Goal: Task Accomplishment & Management: Manage account settings

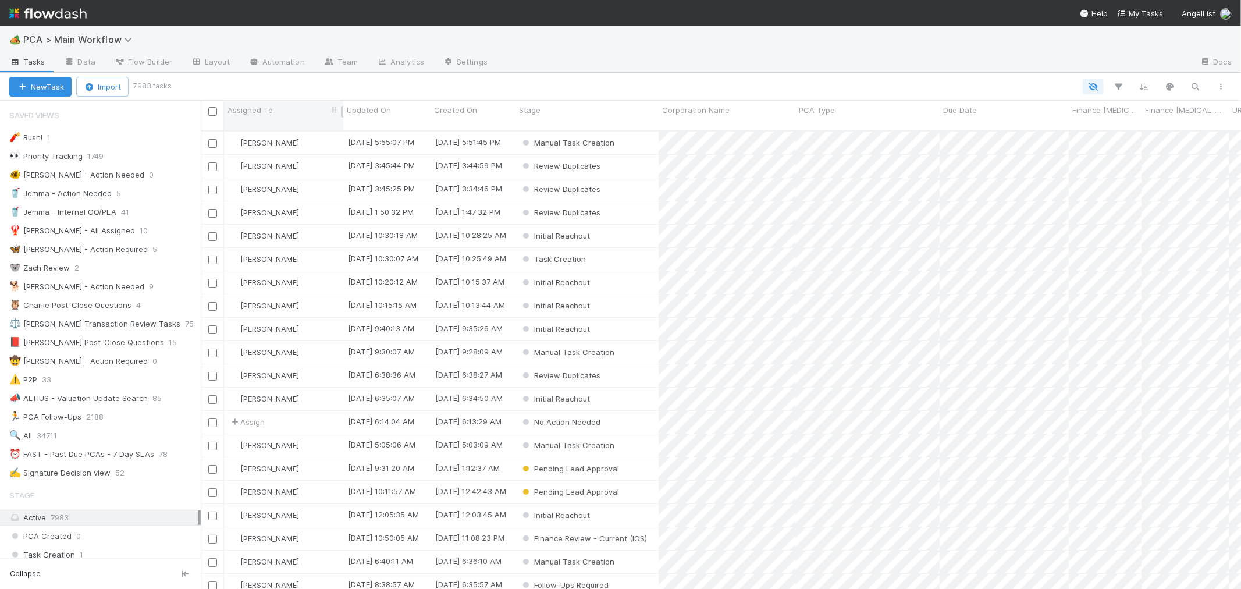
scroll to position [10, 9]
click at [90, 41] on span "PCA > Main Workflow" at bounding box center [80, 40] width 115 height 12
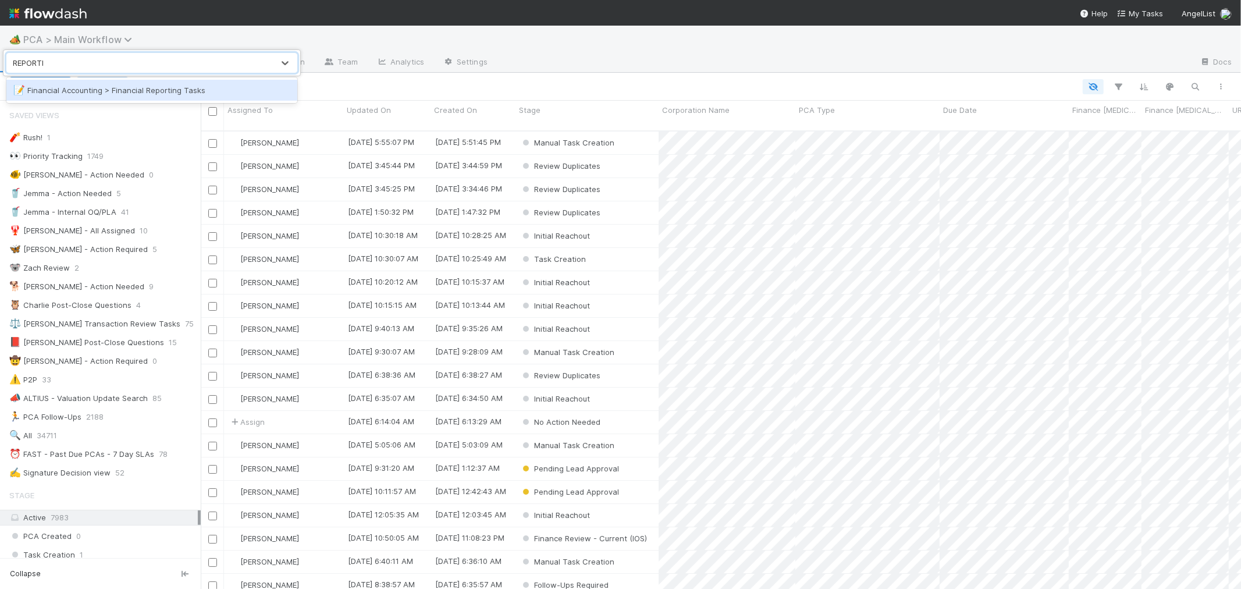
type input "REPORTING"
click at [215, 87] on div "📝 Financial Accounting > Financial Reporting Tasks" at bounding box center [151, 90] width 277 height 12
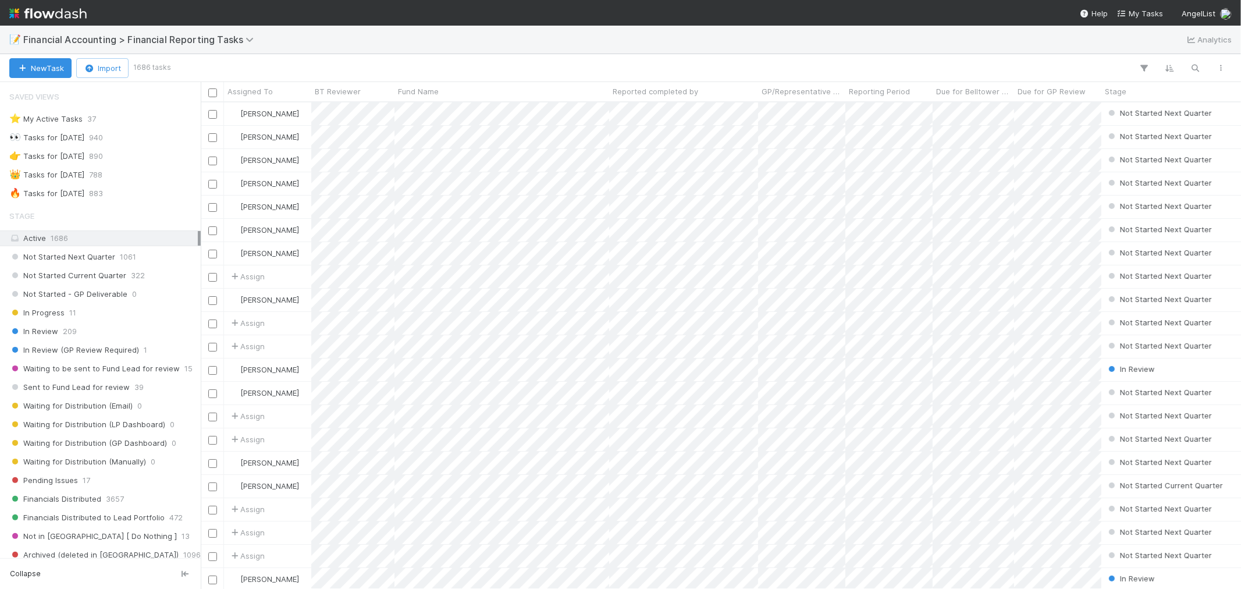
scroll to position [476, 1030]
click at [140, 117] on div "⭐ My Active Tasks 37" at bounding box center [103, 119] width 188 height 15
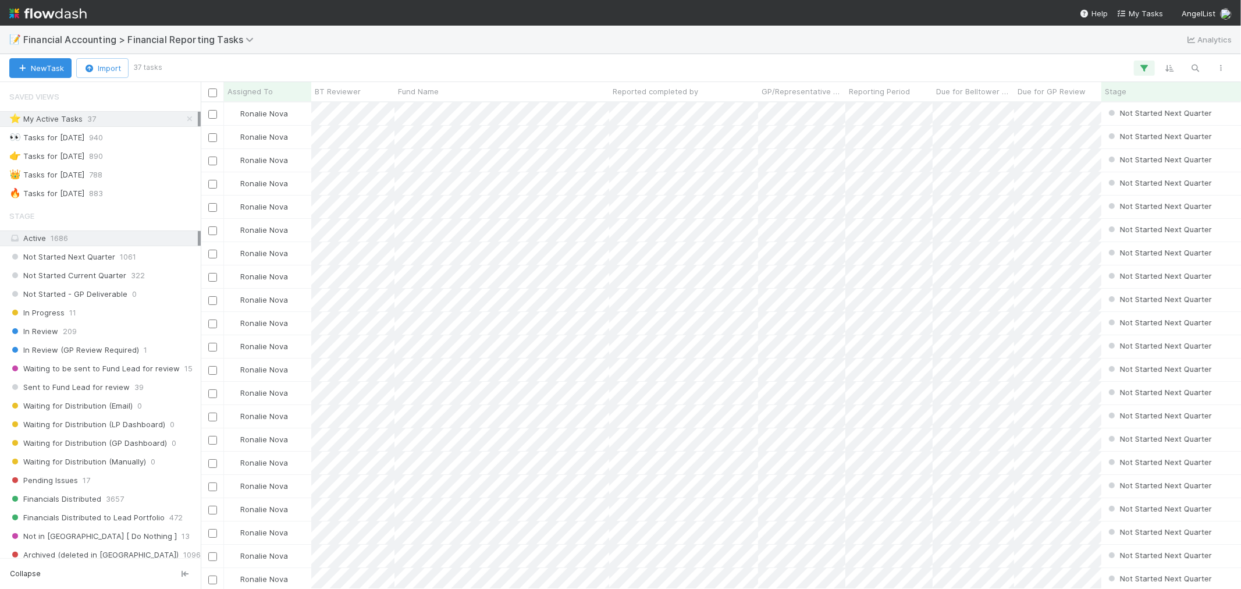
scroll to position [476, 1030]
click at [147, 196] on div "🔥 Tasks for 2025-06-30 883" at bounding box center [103, 193] width 188 height 15
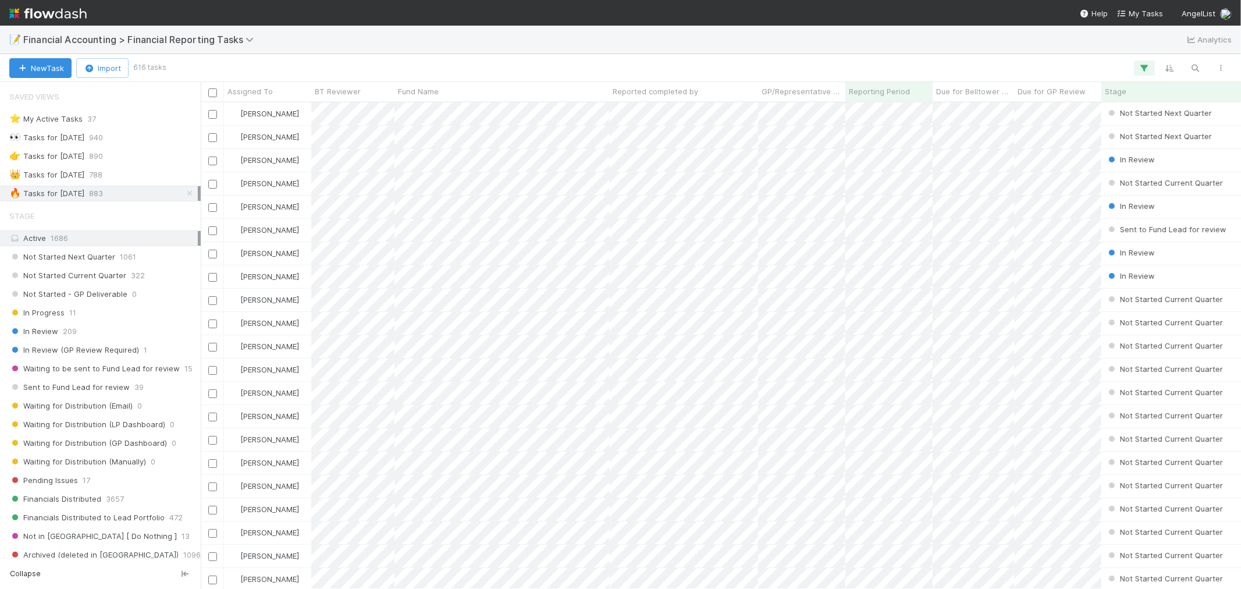
scroll to position [476, 1030]
click at [1116, 66] on icon "button" at bounding box center [1144, 68] width 12 height 10
click at [823, 181] on link "And.." at bounding box center [816, 183] width 37 height 17
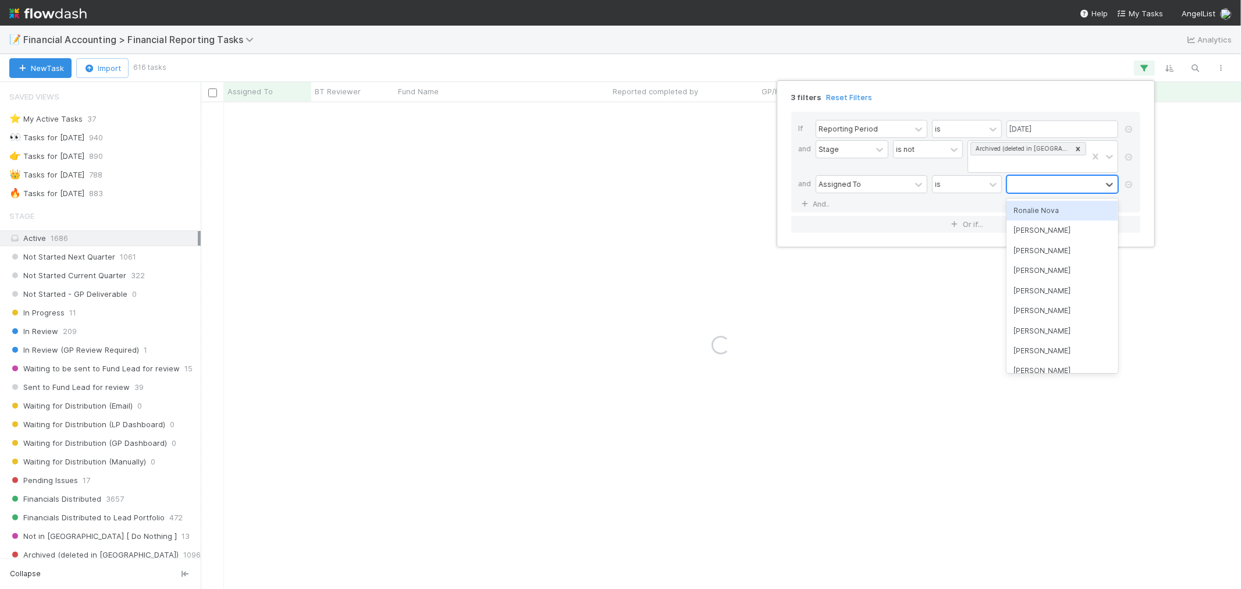
click at [1027, 183] on div at bounding box center [1054, 184] width 94 height 17
click at [1036, 213] on div "Ronalie Nova" at bounding box center [1062, 211] width 112 height 20
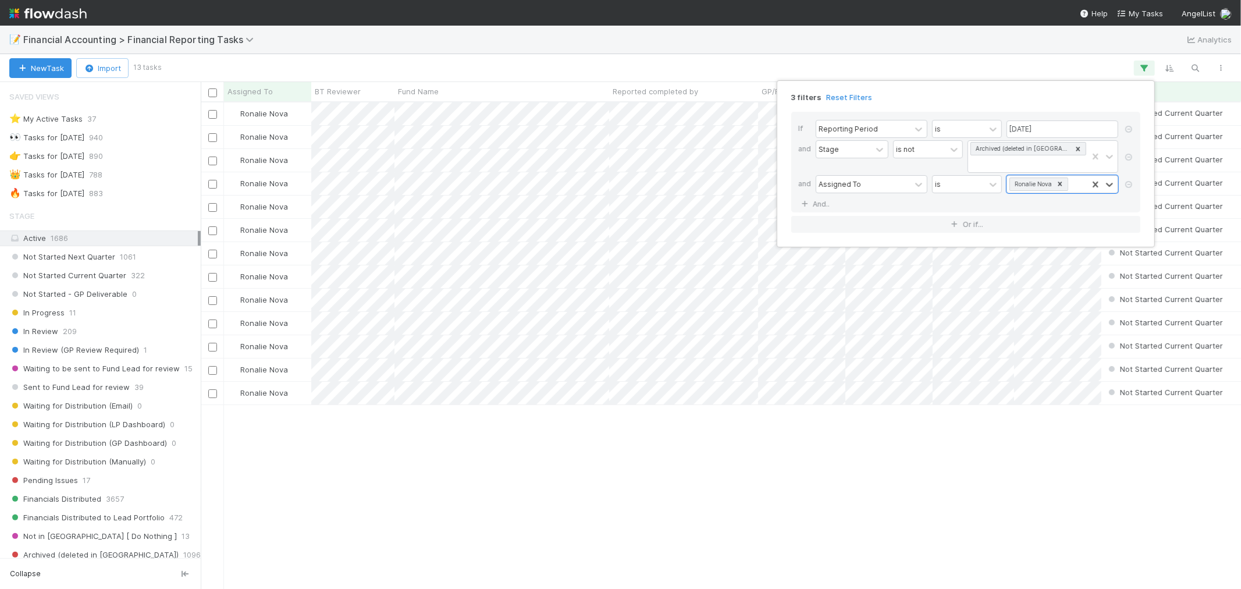
scroll to position [476, 1030]
click at [816, 469] on div "3 filters Reset Filters If Reporting Period is 06/30/2025 and Stage is not Arch…" at bounding box center [620, 294] width 1241 height 589
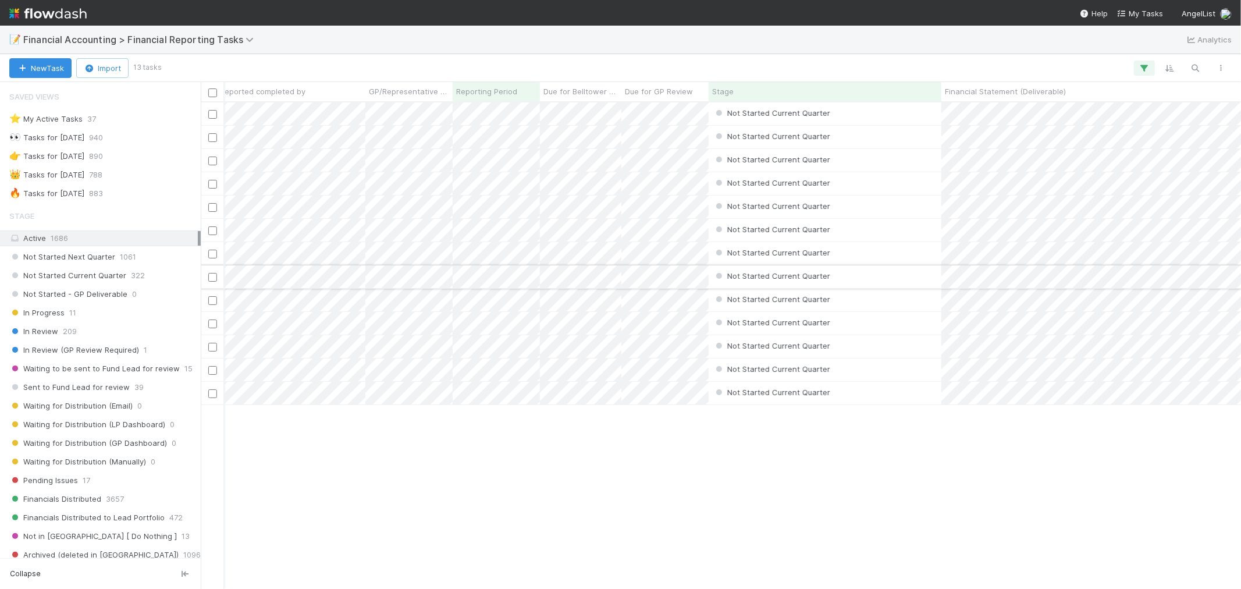
scroll to position [0, 399]
click at [1116, 66] on icon "button" at bounding box center [1144, 68] width 12 height 10
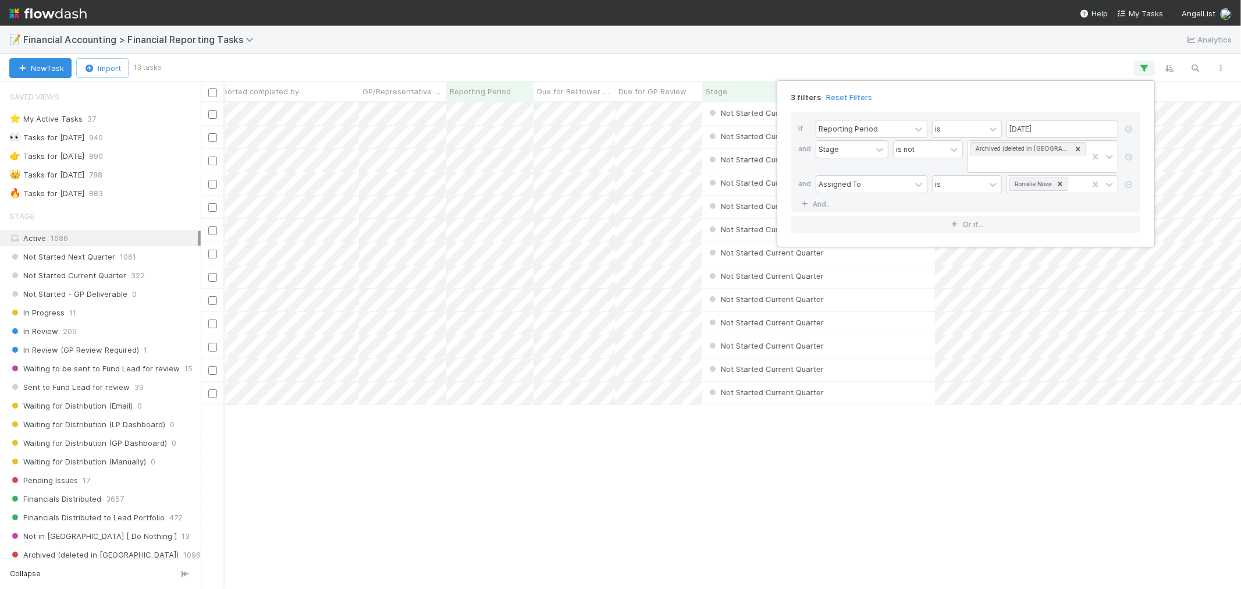
click at [835, 489] on div "3 filters Reset Filters If Reporting Period is 06/30/2025 and Stage is not Arch…" at bounding box center [620, 294] width 1241 height 589
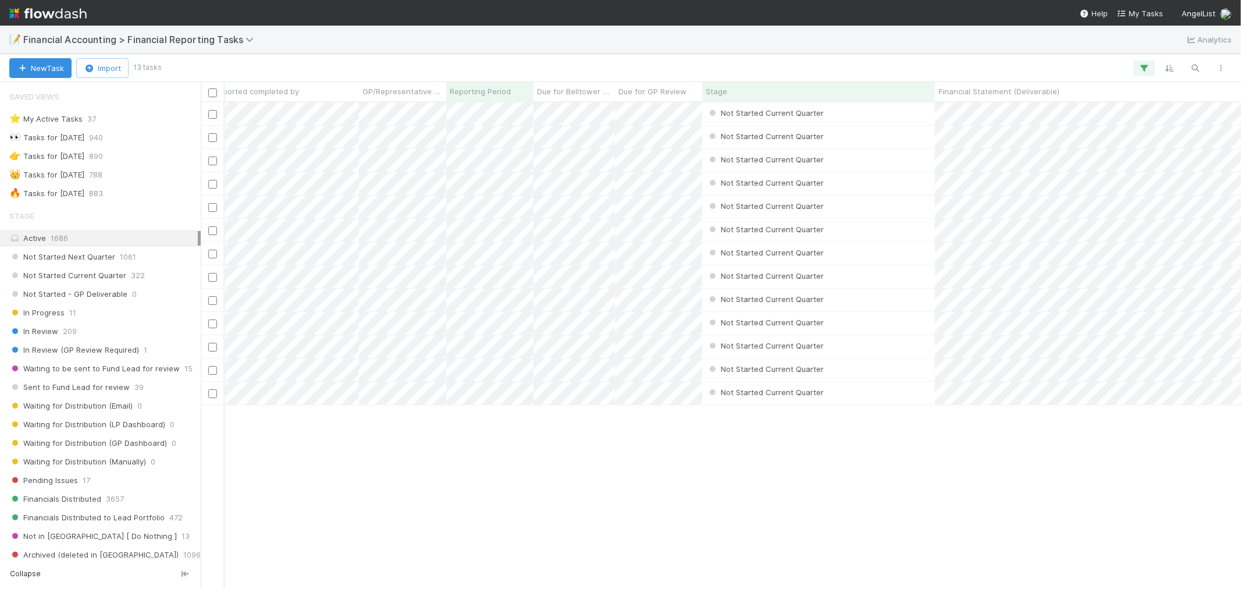
drag, startPoint x: 495, startPoint y: 585, endPoint x: 640, endPoint y: 581, distance: 145.5
click at [640, 529] on div "Ronalie Nova Not Started Current Quarter 6/25/25, 12:04:46 AM 7/27/25, 3:08:43 …" at bounding box center [721, 345] width 1040 height 486
click at [617, 518] on div "Ronalie Nova Not Started Current Quarter 6/25/25, 12:04:46 AM 7/27/25, 3:08:43 …" at bounding box center [721, 345] width 1040 height 486
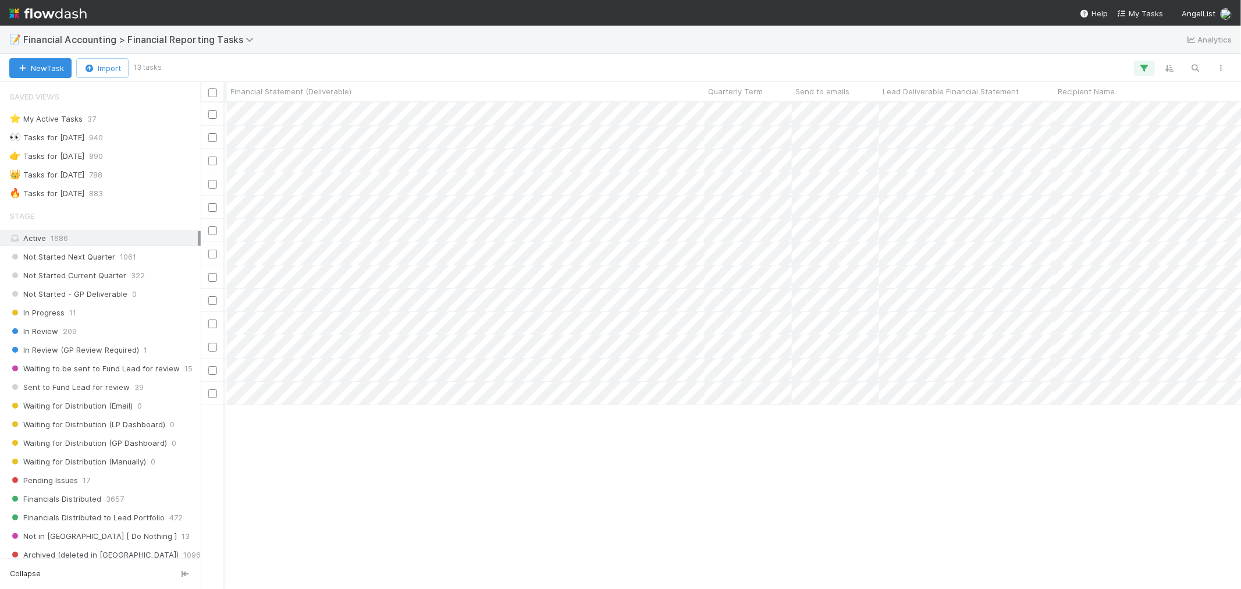
scroll to position [0, 1354]
click at [504, 93] on span "Quarterly Term" at bounding box center [488, 92] width 55 height 12
click at [540, 113] on div "Sort Lower → Higher" at bounding box center [527, 113] width 133 height 17
click at [1116, 70] on icon "button" at bounding box center [1144, 68] width 12 height 10
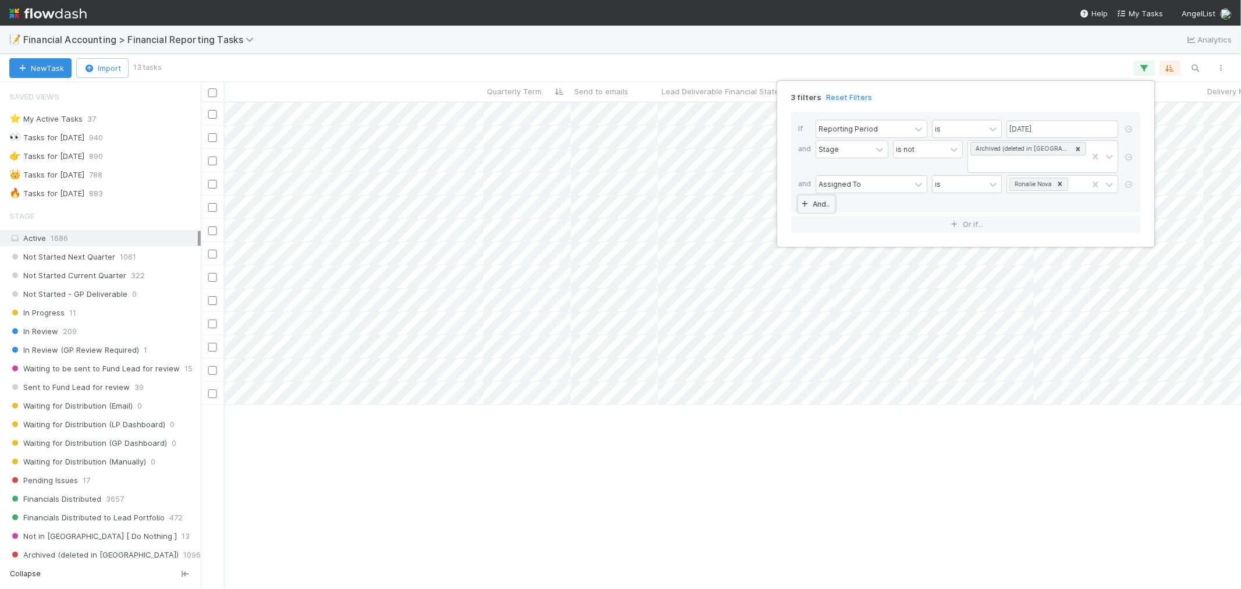
click at [827, 200] on link "And.." at bounding box center [816, 203] width 37 height 17
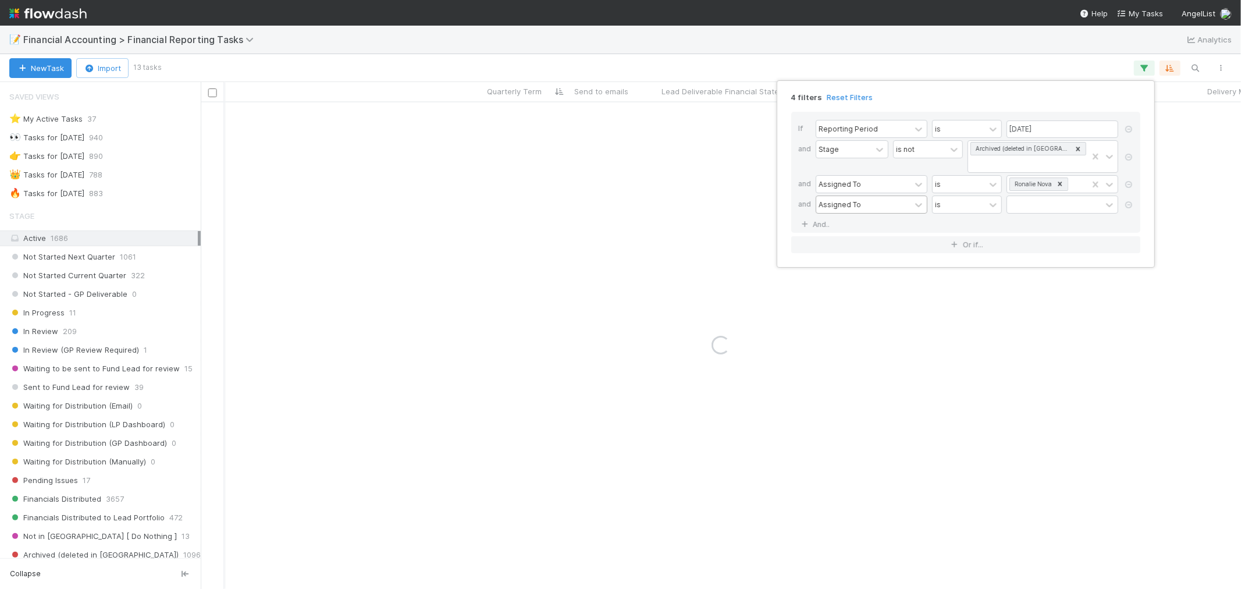
click at [845, 205] on div "Assigned To" at bounding box center [839, 204] width 42 height 10
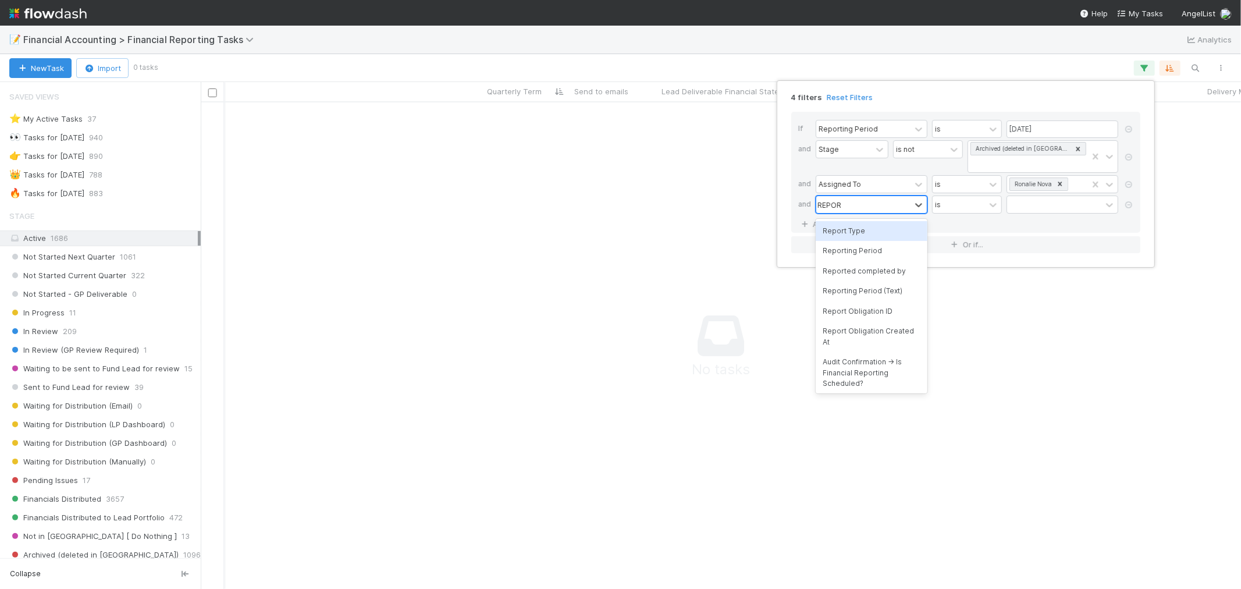
type input "REPORT"
click at [881, 226] on div "Report Type" at bounding box center [872, 231] width 112 height 20
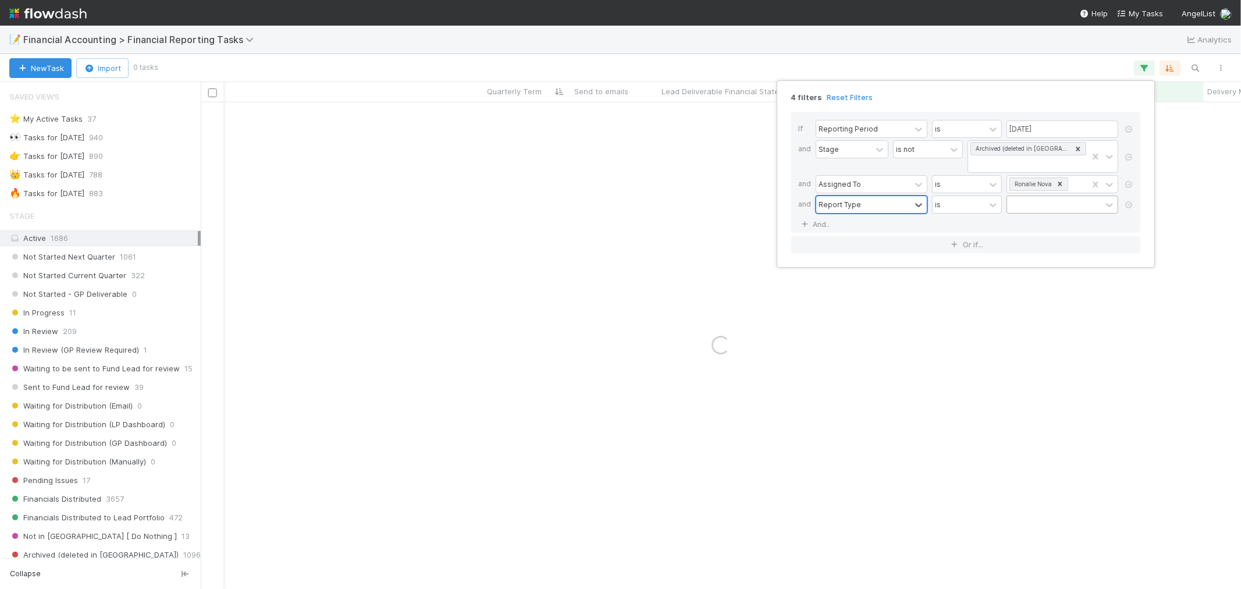
click at [1036, 211] on div at bounding box center [1054, 204] width 94 height 17
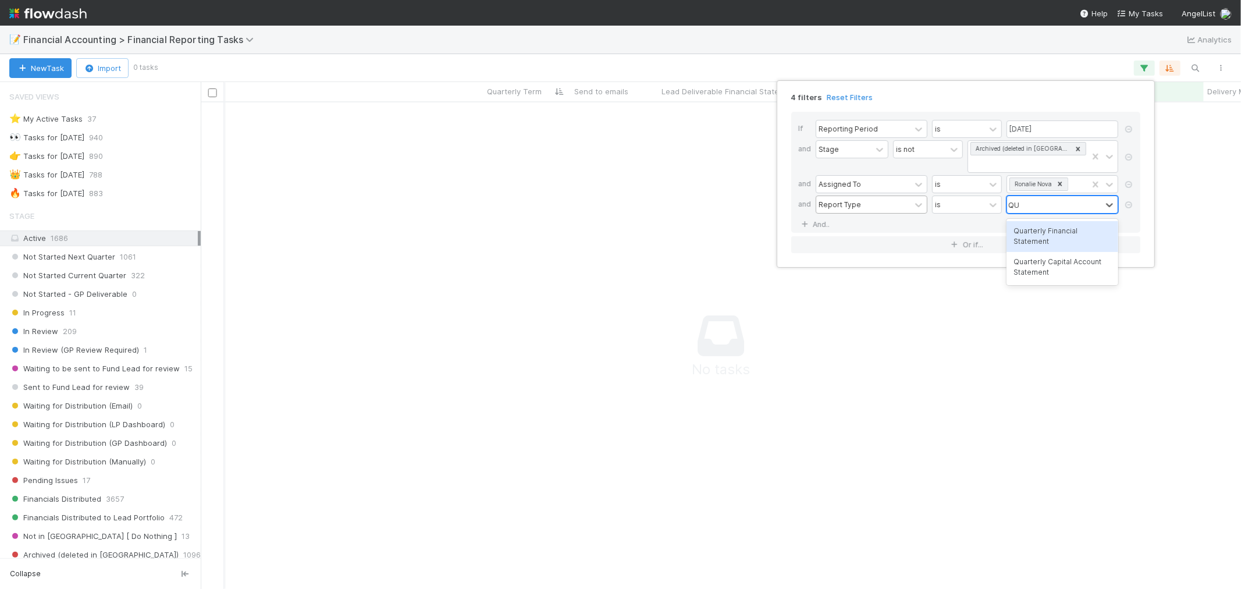
type input "QUA"
click at [1030, 233] on div "Quarterly Financial Statement" at bounding box center [1062, 236] width 112 height 31
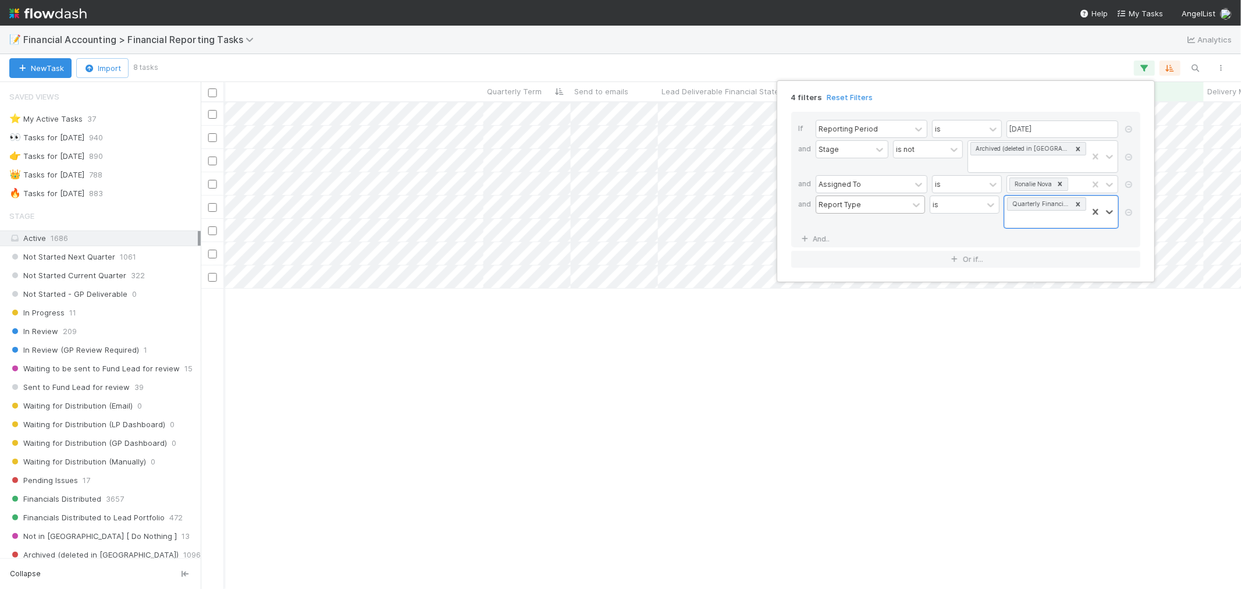
click at [1102, 448] on div "4 filters Reset Filters If Reporting Period is 06/30/2025 and Stage is not Arch…" at bounding box center [620, 294] width 1241 height 589
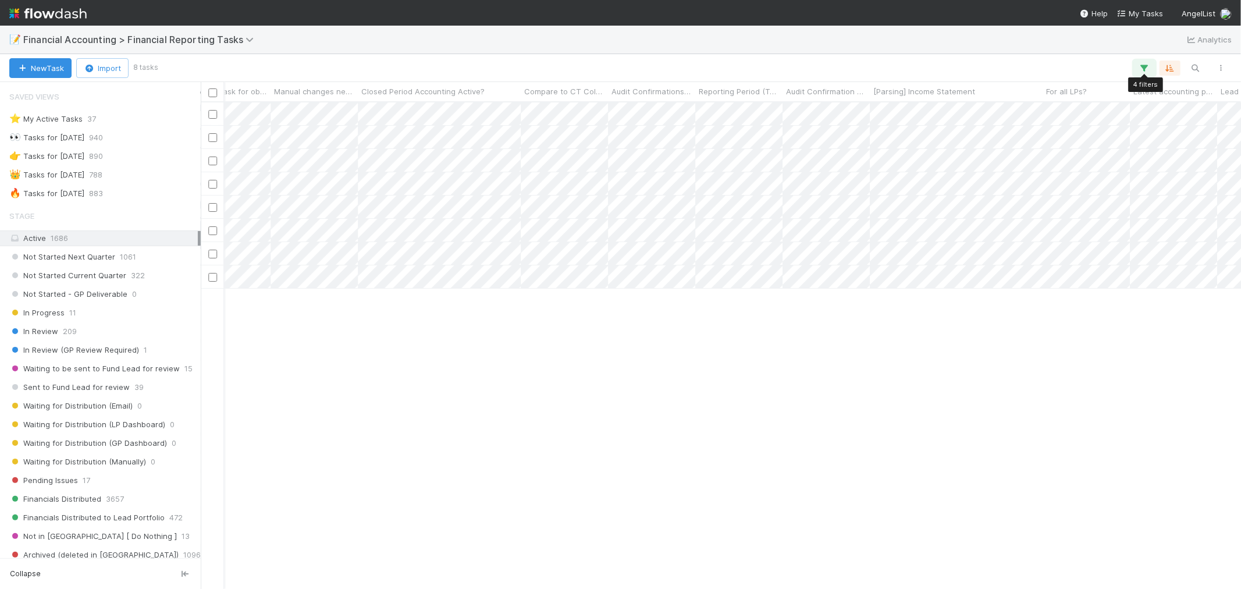
click at [1116, 64] on icon "button" at bounding box center [1144, 68] width 12 height 10
click at [1116, 214] on icon at bounding box center [1129, 212] width 12 height 7
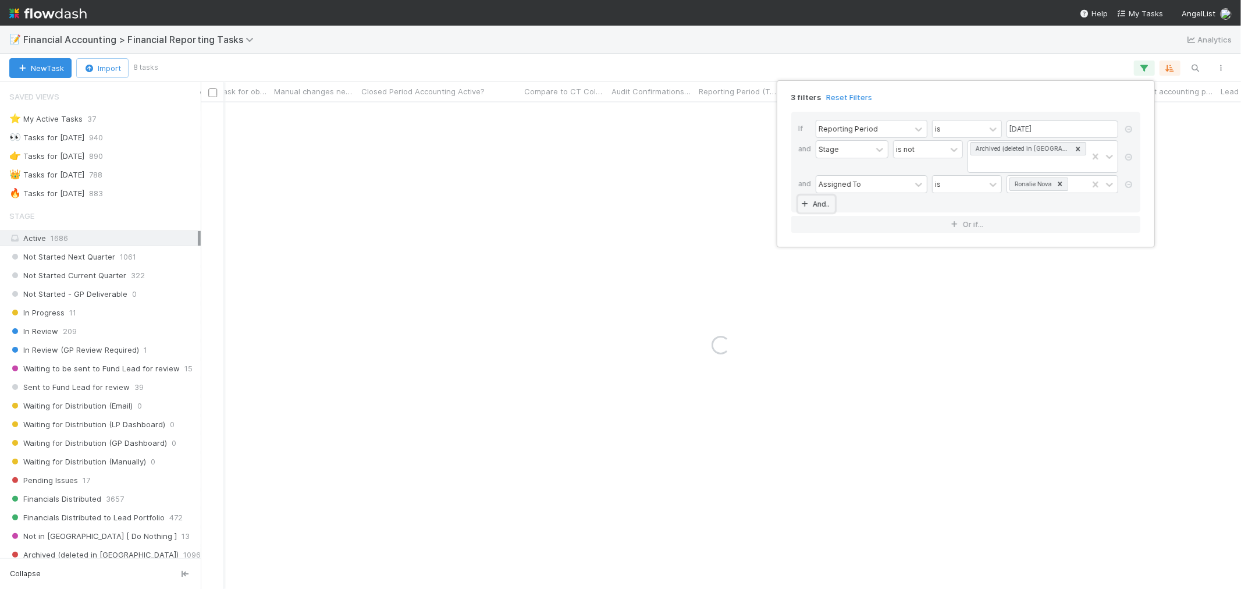
click at [827, 206] on link "And.." at bounding box center [816, 203] width 37 height 17
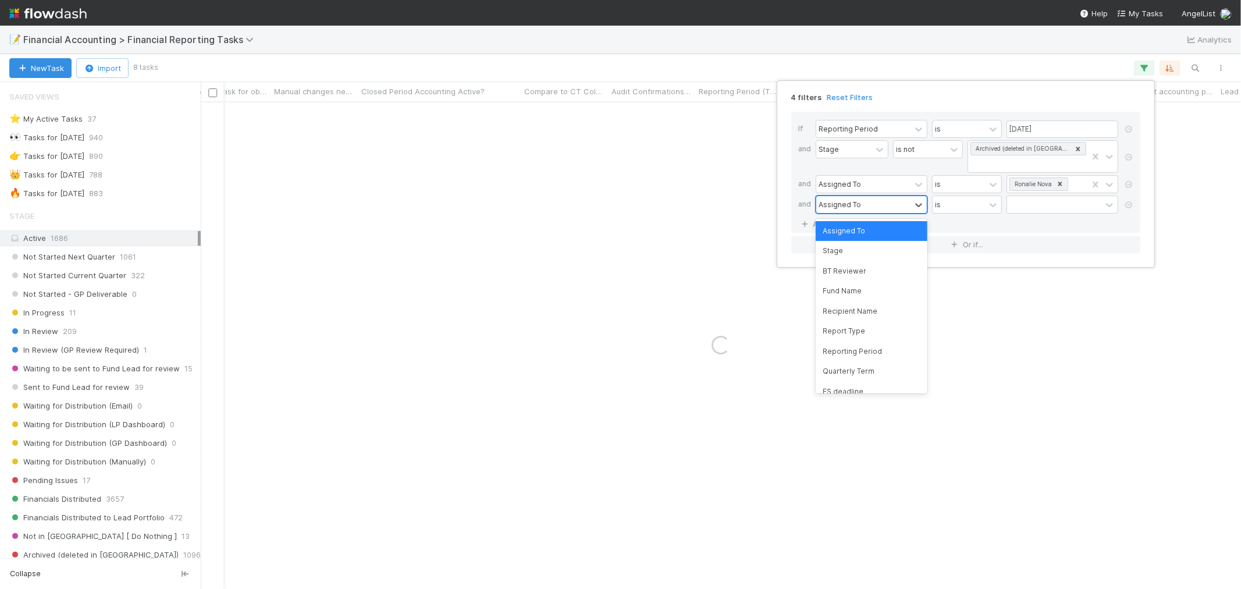
click at [850, 202] on div "Assigned To" at bounding box center [839, 204] width 42 height 10
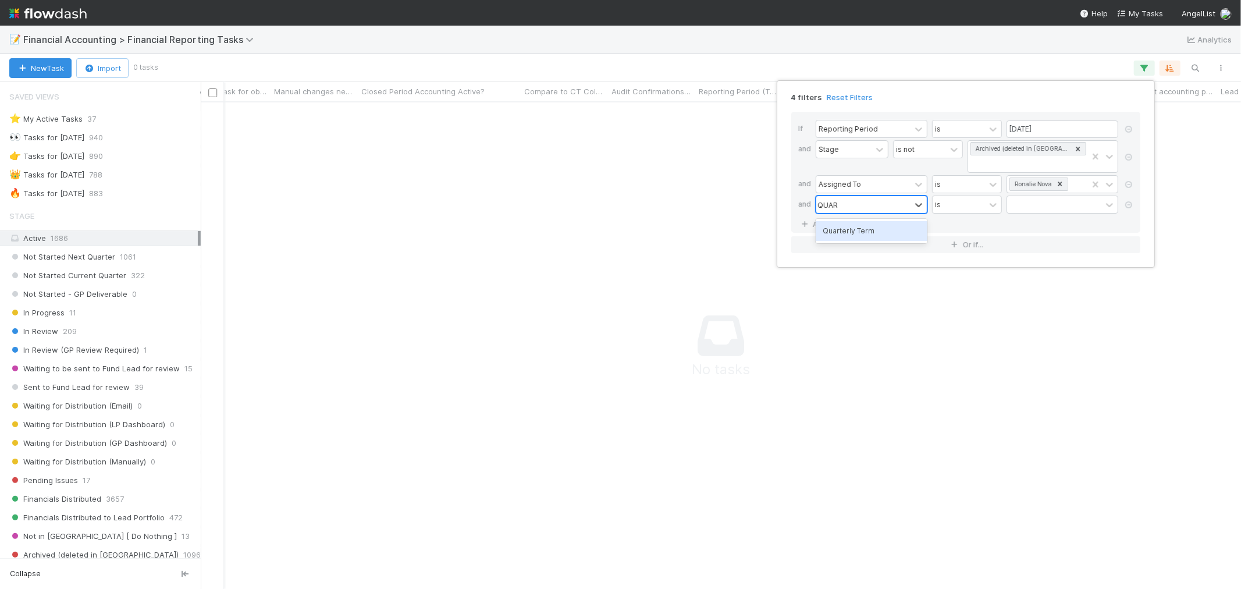
type input "QUART"
drag, startPoint x: 873, startPoint y: 237, endPoint x: 1051, endPoint y: 218, distance: 179.6
click at [873, 237] on div "Quarterly Term" at bounding box center [872, 231] width 112 height 20
click at [1067, 205] on input "text" at bounding box center [1062, 204] width 112 height 17
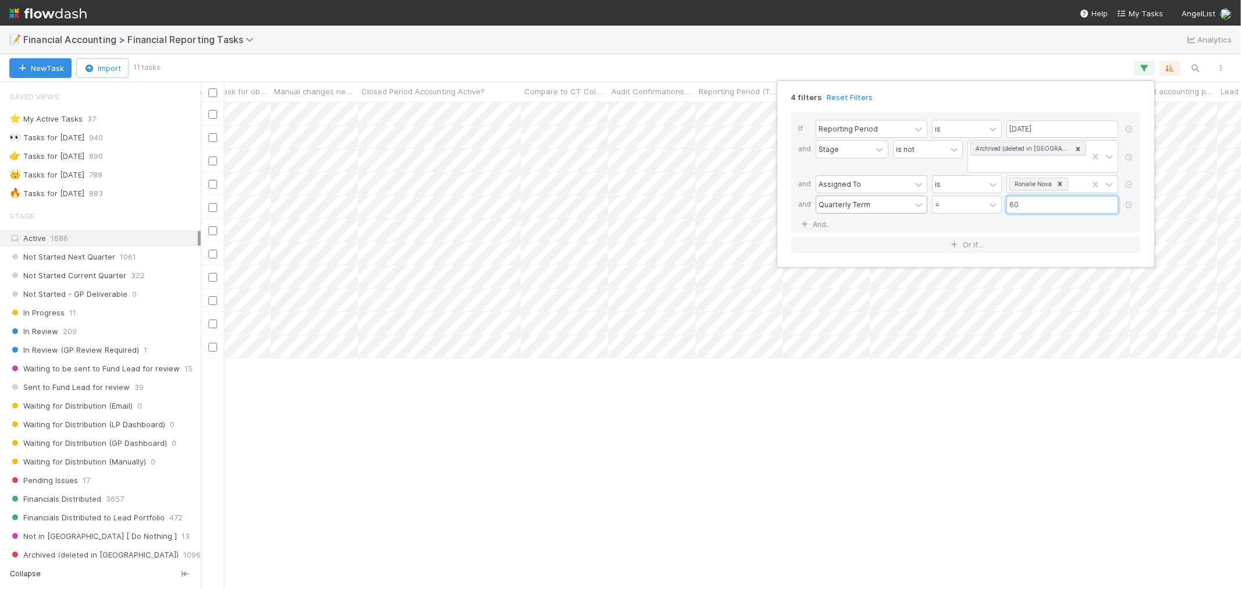
type input "60"
click at [807, 466] on div "4 filters Reset Filters If Reporting Period is 06/30/2025 and Stage is not Arch…" at bounding box center [620, 294] width 1241 height 589
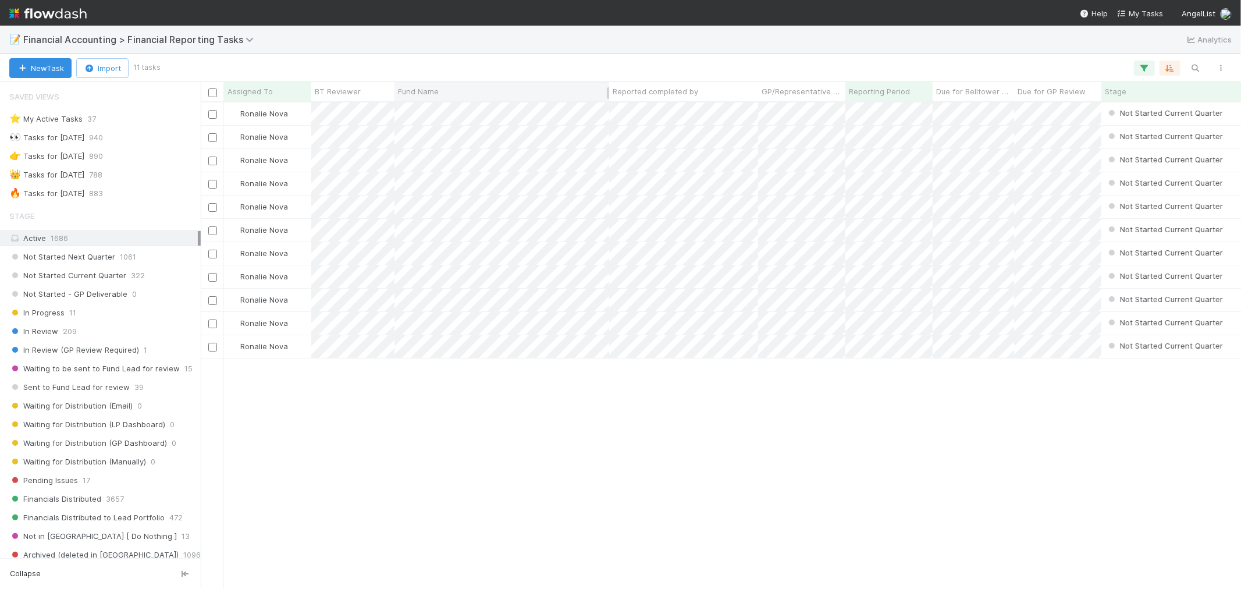
click at [415, 91] on span "Fund Name" at bounding box center [418, 92] width 41 height 12
click at [428, 113] on div "Sort A → Z" at bounding box center [464, 113] width 133 height 17
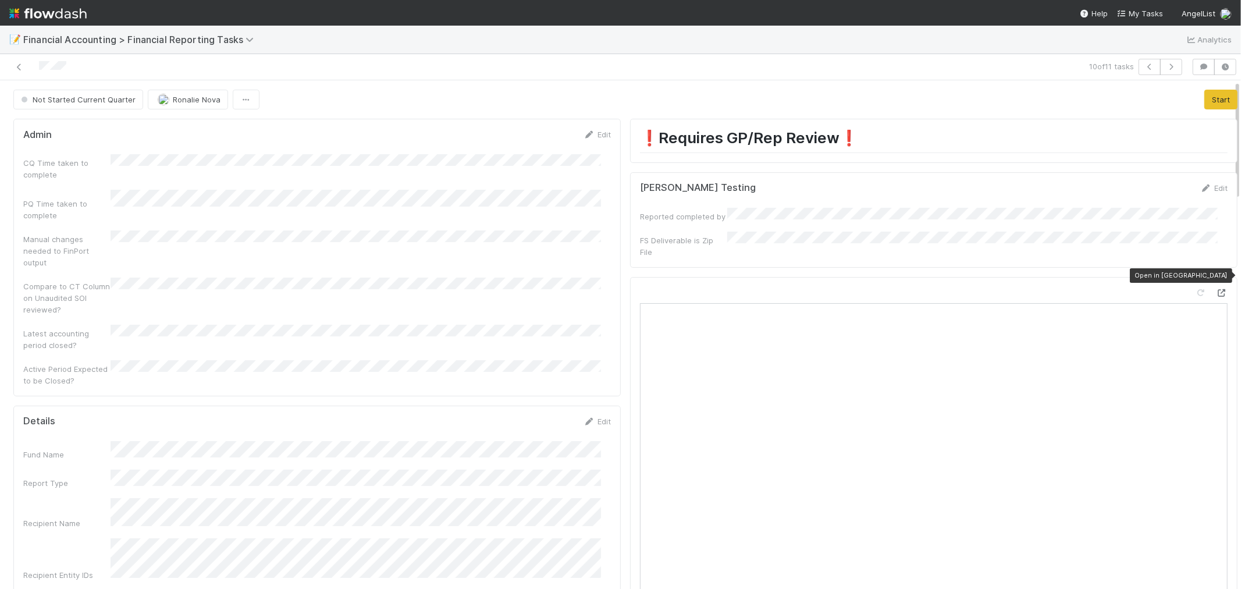
click at [1116, 289] on icon at bounding box center [1222, 293] width 12 height 8
click at [507, 244] on div "Manual changes needed to FinPort output" at bounding box center [317, 249] width 588 height 38
click at [1116, 101] on button "Start" at bounding box center [1220, 100] width 33 height 20
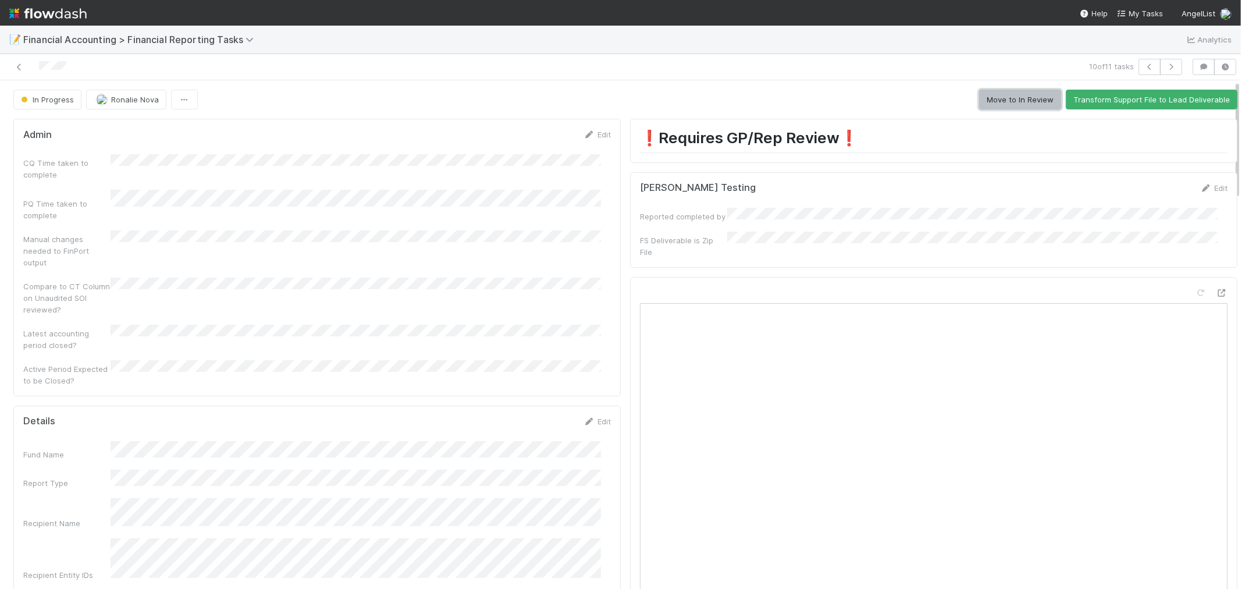
click at [983, 99] on button "Move to In Review" at bounding box center [1020, 100] width 82 height 20
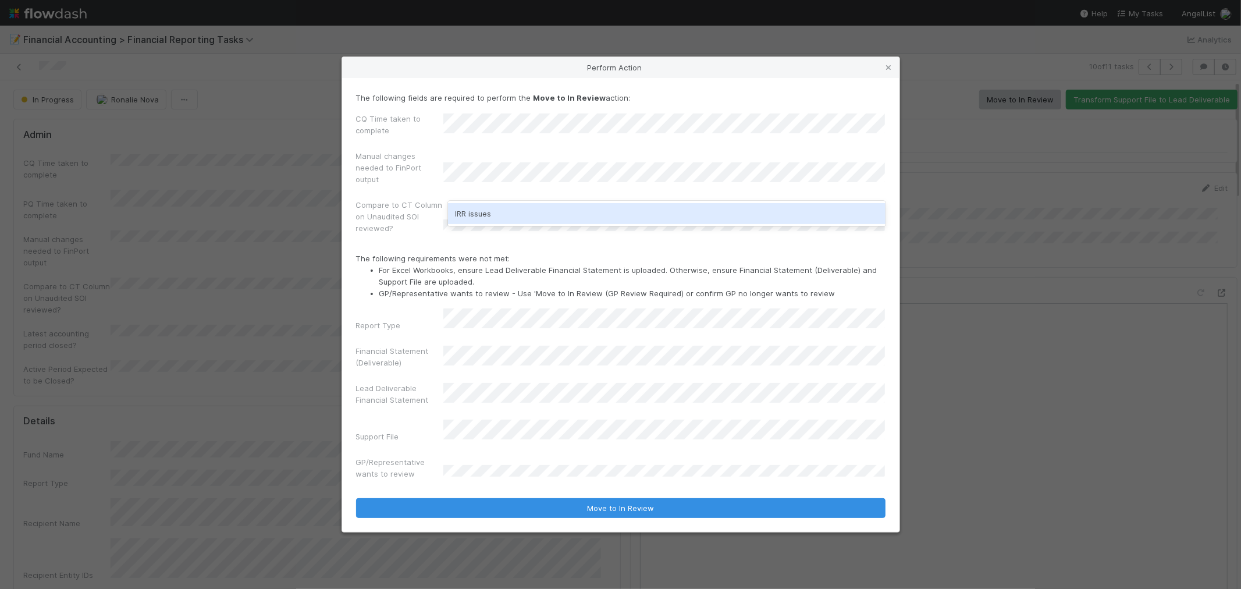
click at [478, 208] on div "IRR issues" at bounding box center [666, 213] width 437 height 21
click at [516, 216] on div "Beginning balance (i.e. prior period) issues" at bounding box center [666, 213] width 437 height 21
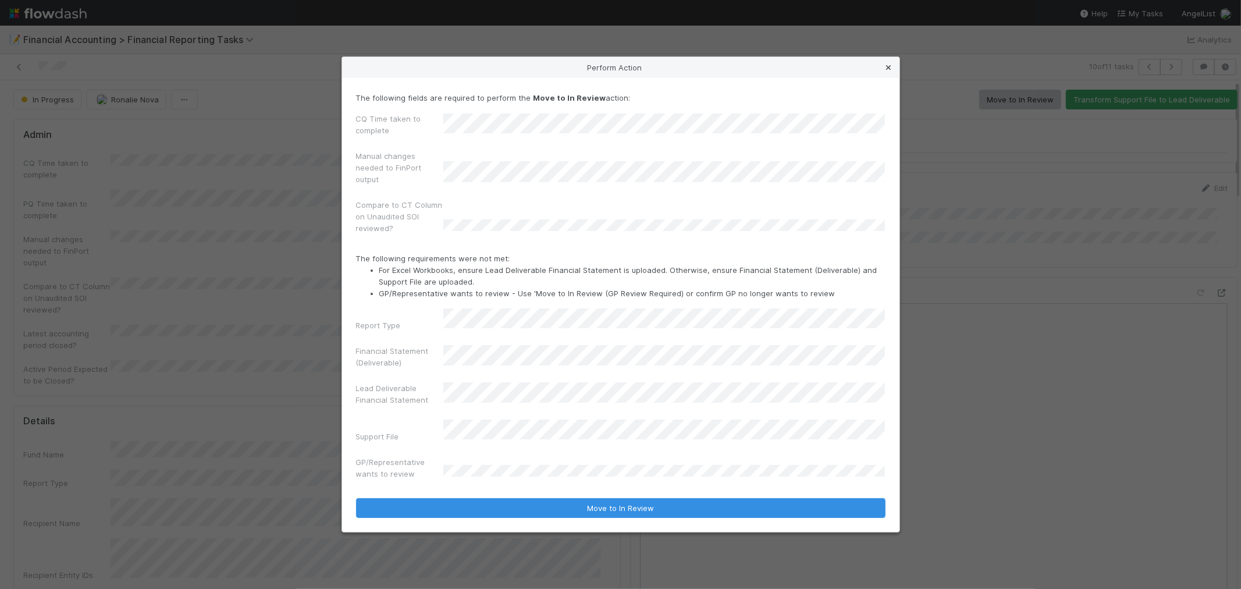
click at [892, 72] on icon at bounding box center [889, 68] width 12 height 8
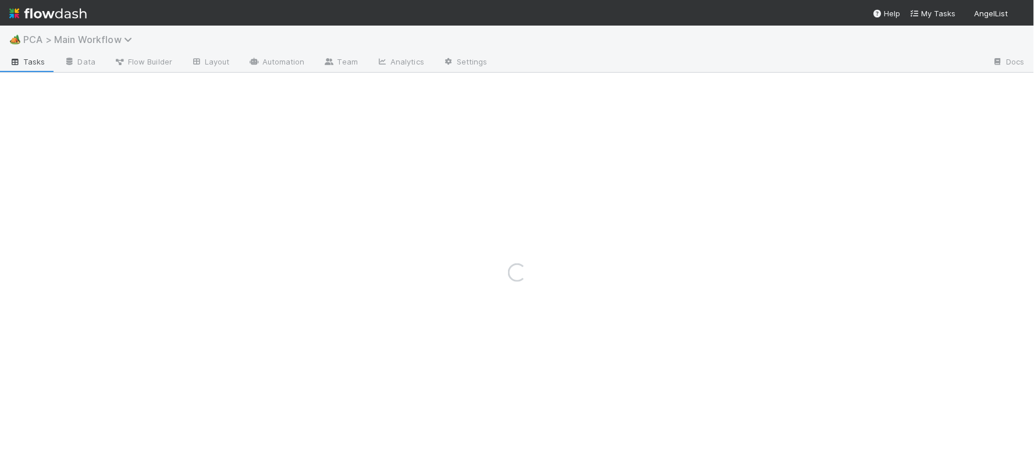
click at [90, 38] on span "PCA > Main Workflow" at bounding box center [80, 40] width 115 height 12
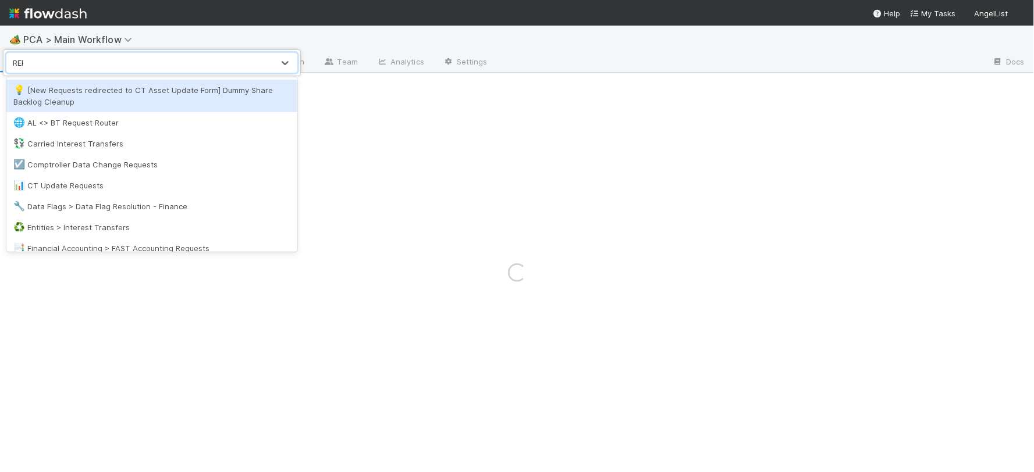
type input "REPORTING"
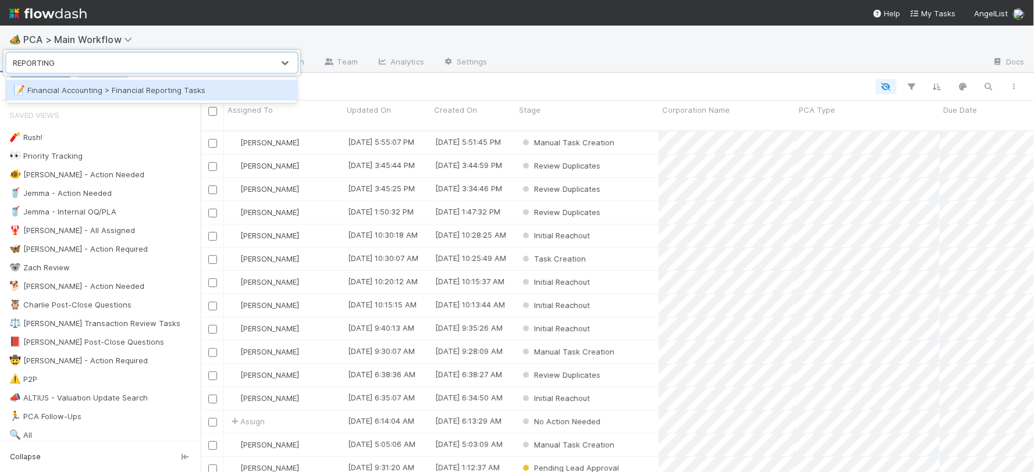
scroll to position [341, 823]
click at [140, 92] on div "📝 Financial Accounting > Financial Reporting Tasks" at bounding box center [151, 90] width 277 height 12
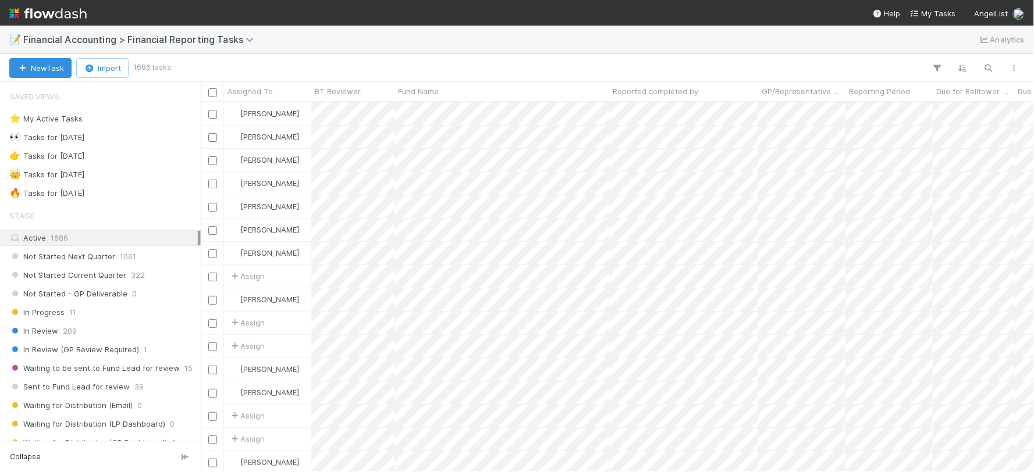
scroll to position [359, 823]
click at [129, 171] on div "👑 Tasks for 2025-03-31 788" at bounding box center [103, 175] width 188 height 15
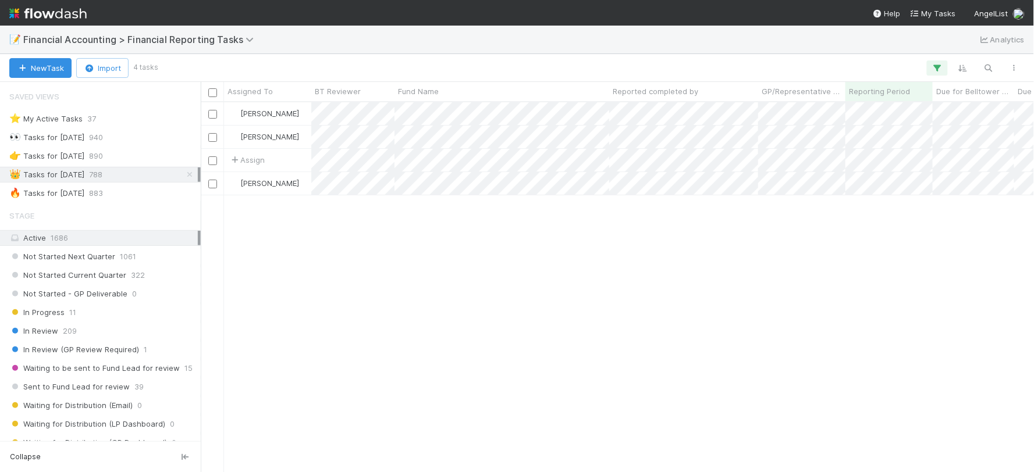
scroll to position [359, 823]
click at [136, 195] on div "🔥 Tasks for 2025-06-30 883" at bounding box center [103, 193] width 188 height 15
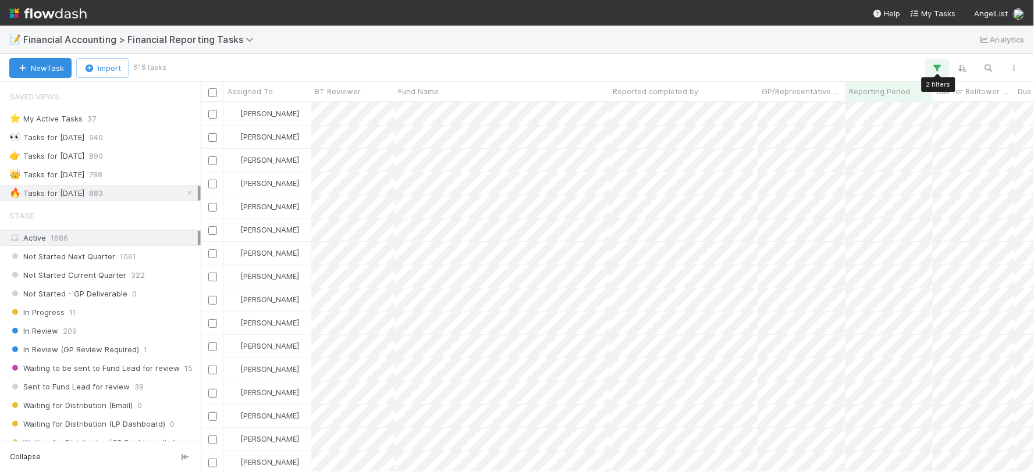
click at [614, 67] on icon "button" at bounding box center [937, 68] width 12 height 10
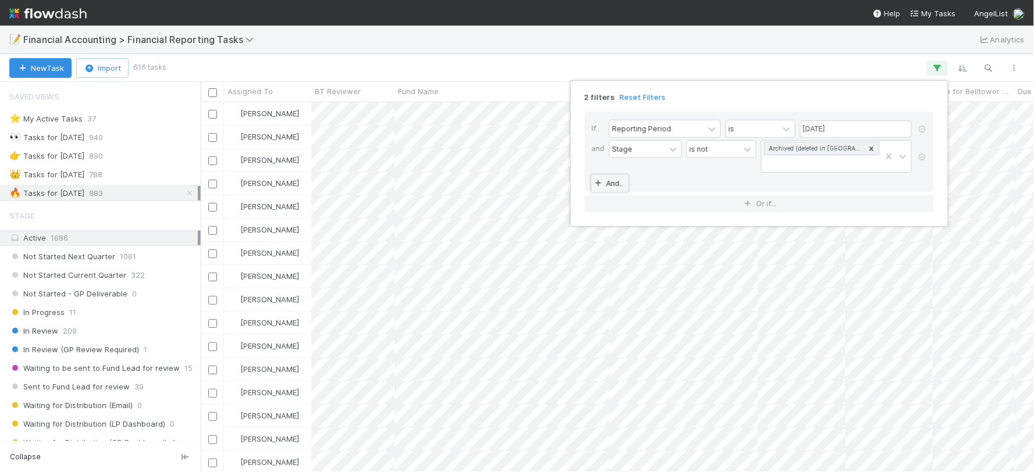
click at [614, 187] on link "And.." at bounding box center [610, 183] width 37 height 17
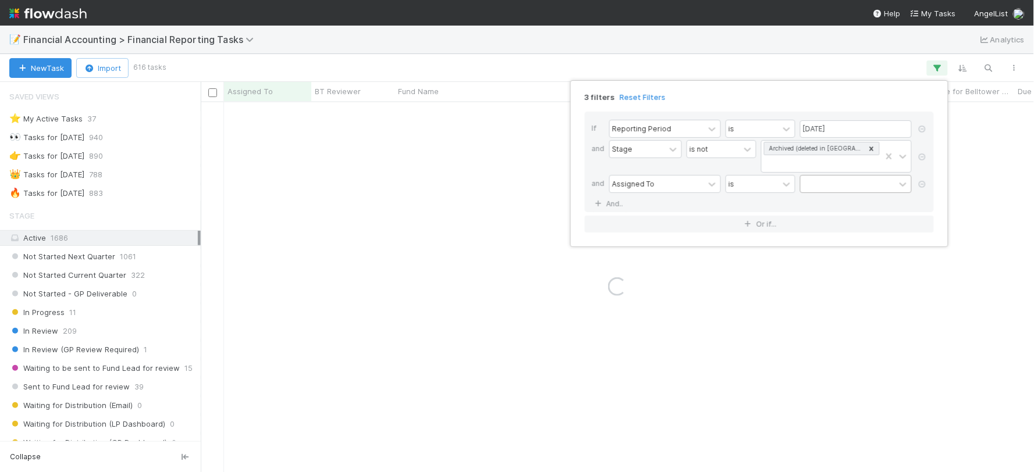
click at [614, 192] on div at bounding box center [847, 184] width 94 height 17
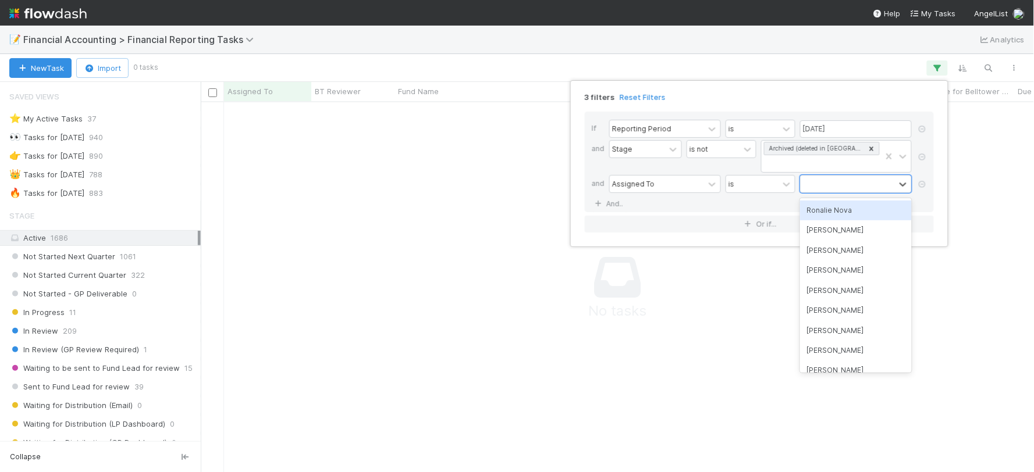
scroll to position [350, 813]
click at [614, 212] on div "Ronalie Nova" at bounding box center [856, 211] width 112 height 20
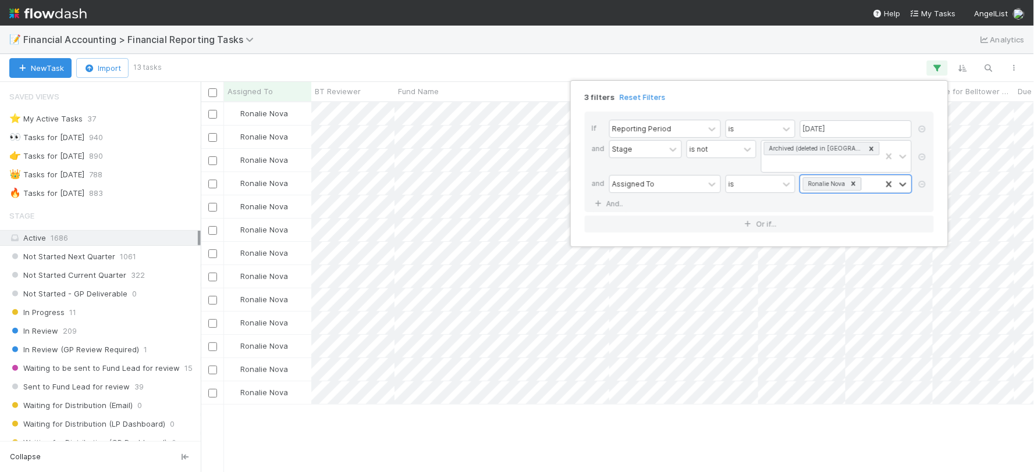
scroll to position [359, 823]
click at [522, 433] on div "3 filters Reset Filters If Reporting Period is 06/30/2025 and Stage is not Arch…" at bounding box center [517, 236] width 1034 height 472
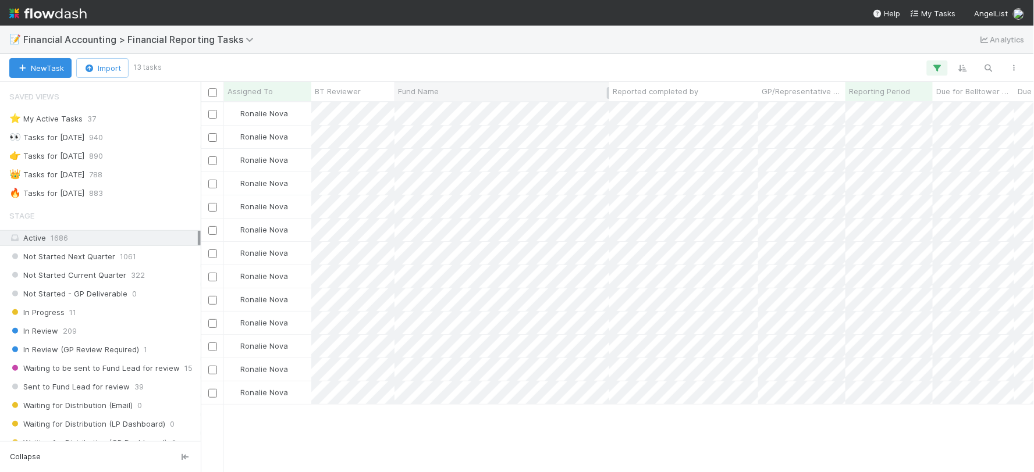
click at [443, 95] on div "Fund Name" at bounding box center [502, 92] width 208 height 12
click at [448, 113] on div "Sort A → Z" at bounding box center [464, 113] width 133 height 17
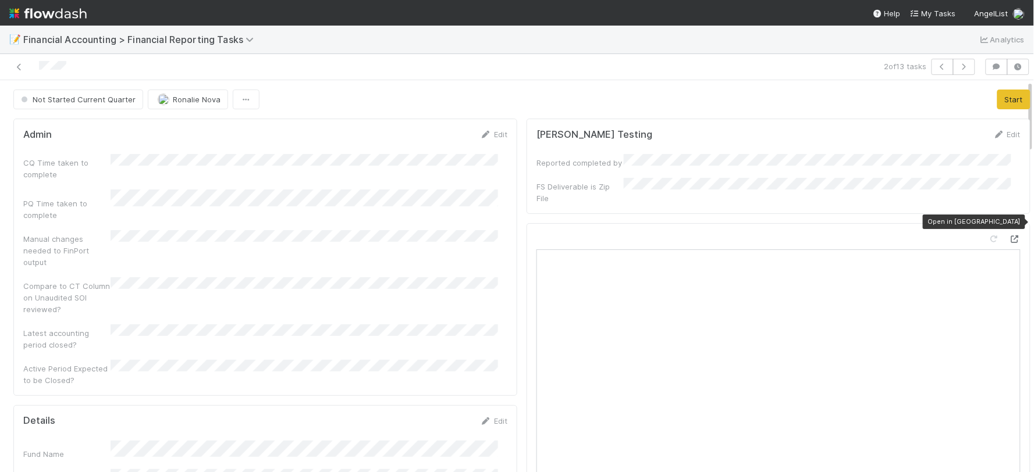
click at [614, 236] on icon at bounding box center [1015, 240] width 12 height 8
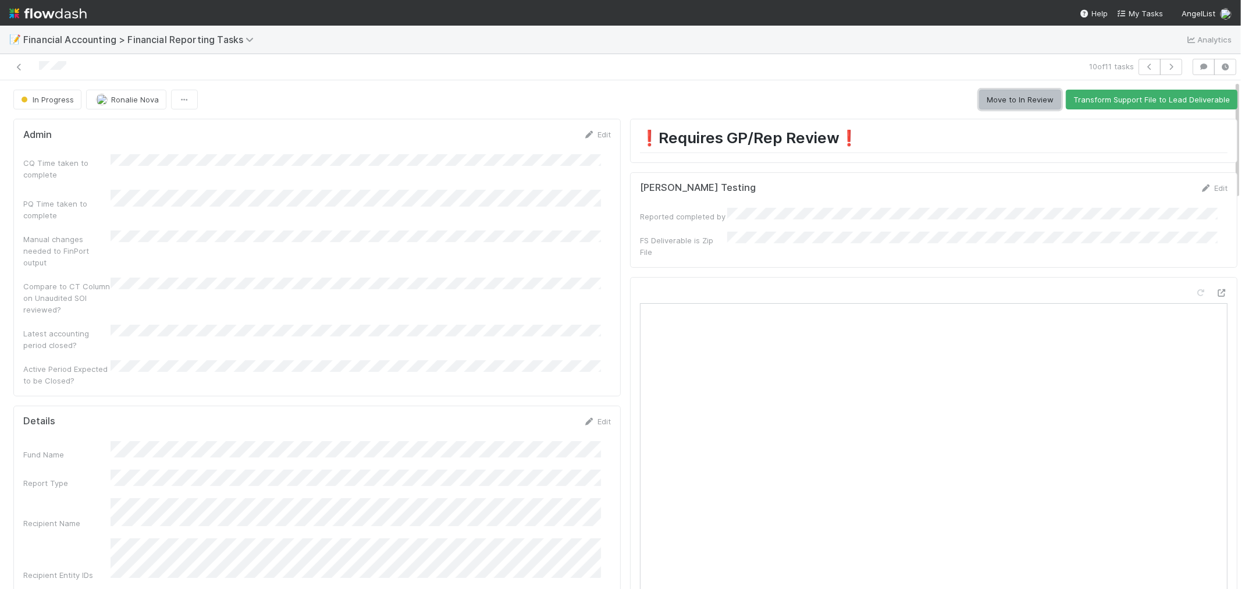
click at [979, 102] on button "Move to In Review" at bounding box center [1020, 100] width 82 height 20
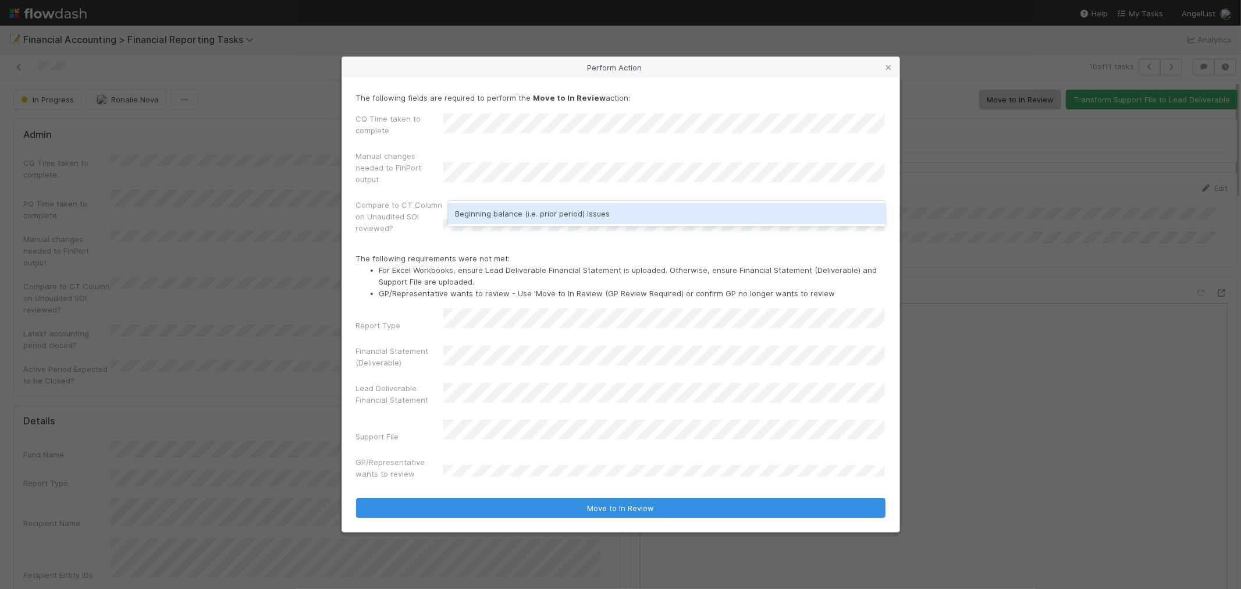
click at [512, 216] on div "Beginning balance (i.e. prior period) issues" at bounding box center [666, 213] width 437 height 21
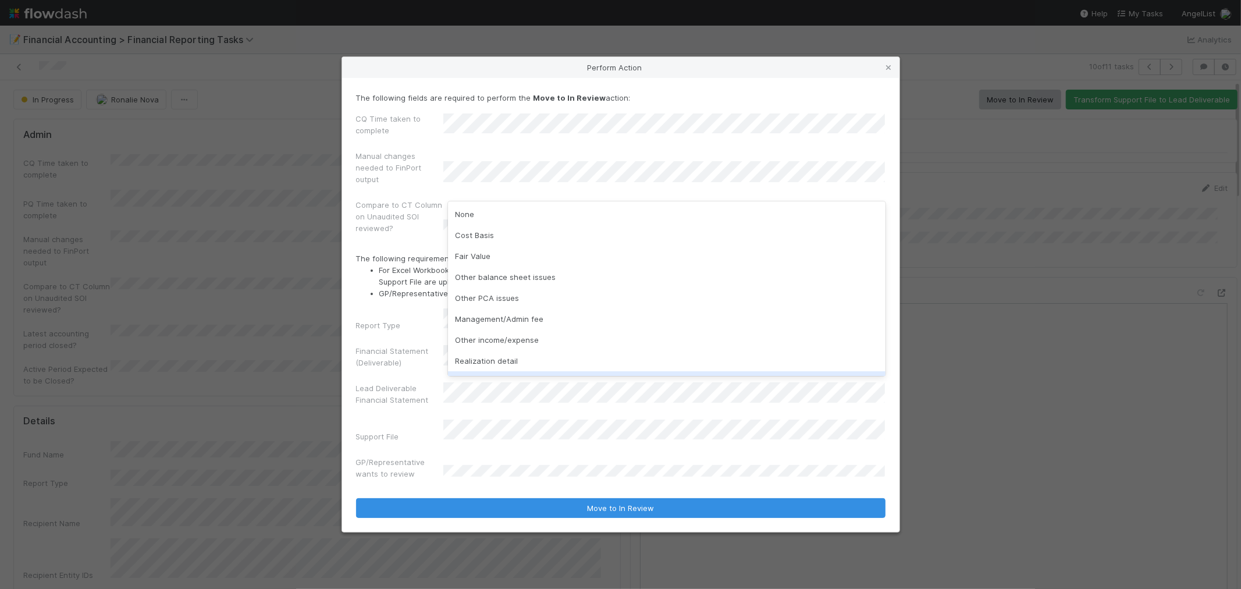
click at [700, 456] on div "GP/Representative wants to review" at bounding box center [620, 470] width 529 height 28
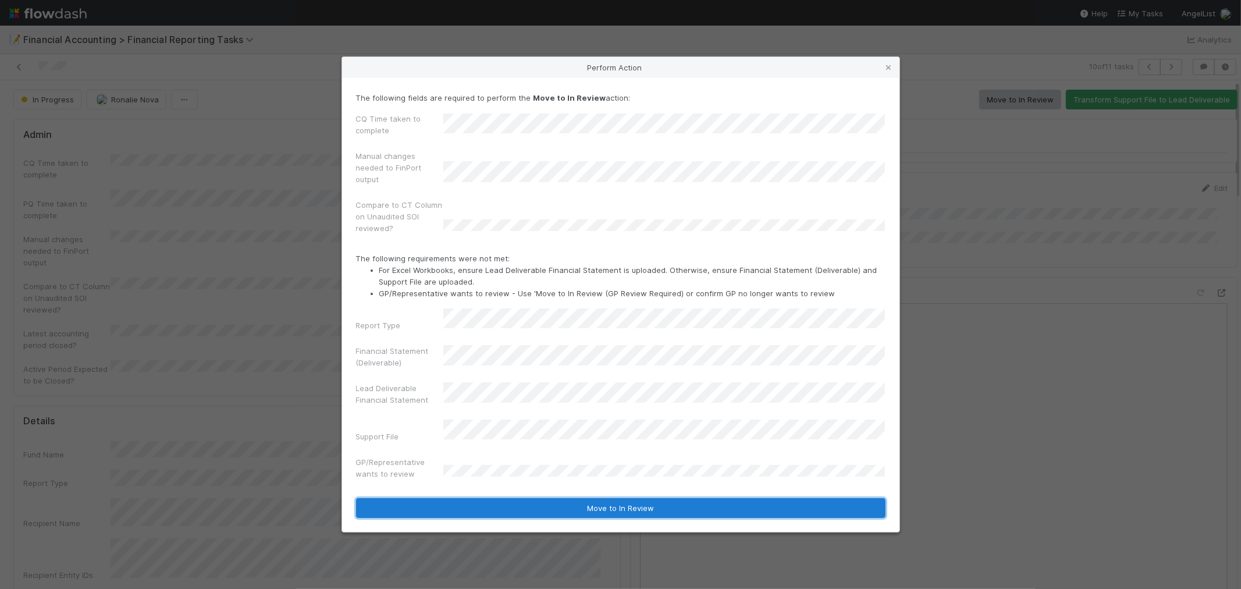
click at [657, 499] on button "Move to In Review" at bounding box center [620, 508] width 529 height 20
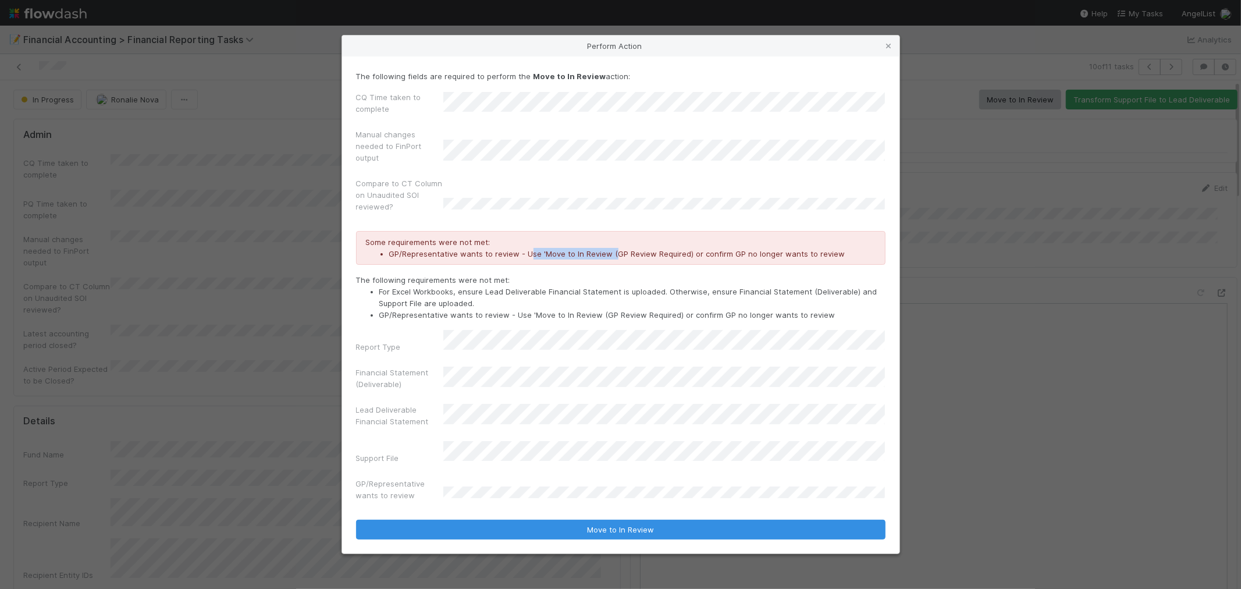
drag, startPoint x: 526, startPoint y: 258, endPoint x: 610, endPoint y: 264, distance: 83.4
click at [610, 259] on li "GP/Representative wants to review - Use 'Move to In Review (GP Review Required)…" at bounding box center [632, 254] width 486 height 12
click at [461, 259] on li "GP/Representative wants to review - Use 'Move to In Review (GP Review Required)…" at bounding box center [632, 254] width 486 height 12
drag, startPoint x: 500, startPoint y: 262, endPoint x: 563, endPoint y: 258, distance: 62.4
click at [563, 258] on li "GP/Representative wants to review - Use 'Move to In Review (GP Review Required)…" at bounding box center [632, 254] width 486 height 12
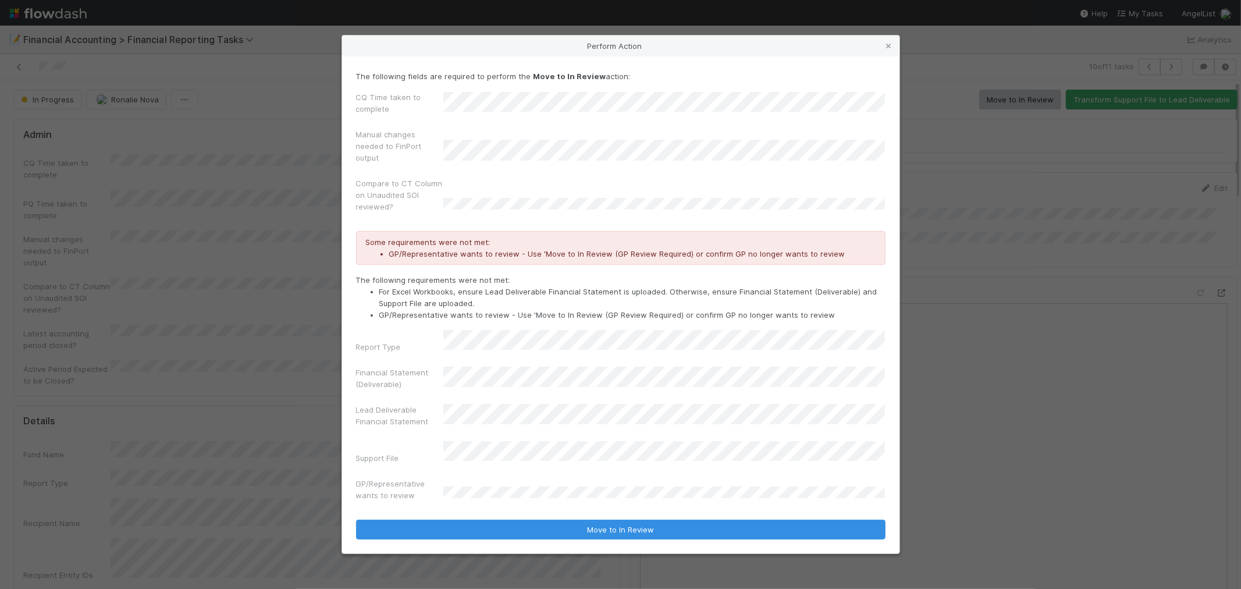
click at [572, 303] on li "For Excel Workbooks, ensure Lead Deliverable Financial Statement is uploaded. O…" at bounding box center [632, 297] width 506 height 23
drag, startPoint x: 439, startPoint y: 302, endPoint x: 492, endPoint y: 301, distance: 53.0
click at [492, 301] on li "For Excel Workbooks, ensure Lead Deliverable Financial Statement is uploaded. O…" at bounding box center [632, 297] width 506 height 23
drag, startPoint x: 560, startPoint y: 298, endPoint x: 588, endPoint y: 298, distance: 28.5
click at [588, 298] on li "For Excel Workbooks, ensure Lead Deliverable Financial Statement is uploaded. O…" at bounding box center [632, 297] width 506 height 23
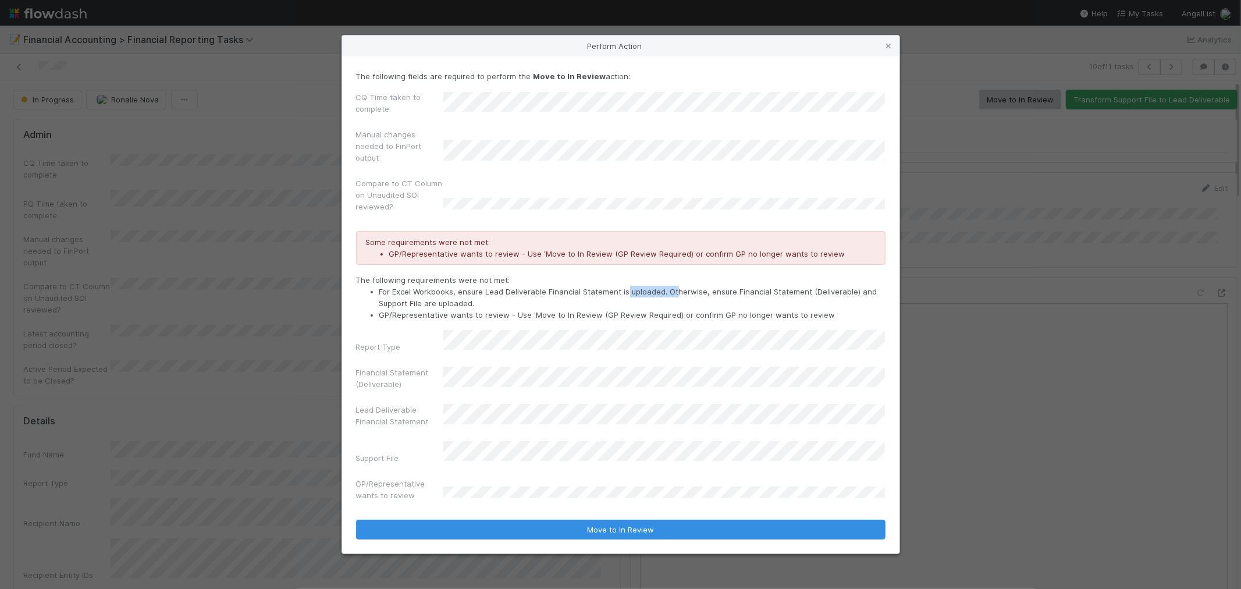
drag, startPoint x: 636, startPoint y: 298, endPoint x: 672, endPoint y: 298, distance: 35.5
click at [672, 298] on li "For Excel Workbooks, ensure Lead Deliverable Financial Statement is uploaded. O…" at bounding box center [632, 297] width 506 height 23
drag, startPoint x: 525, startPoint y: 321, endPoint x: 586, endPoint y: 321, distance: 61.1
click at [586, 321] on li "GP/Representative wants to review - Use 'Move to In Review (GP Review Required)…" at bounding box center [632, 315] width 506 height 12
drag, startPoint x: 642, startPoint y: 327, endPoint x: 722, endPoint y: 321, distance: 80.5
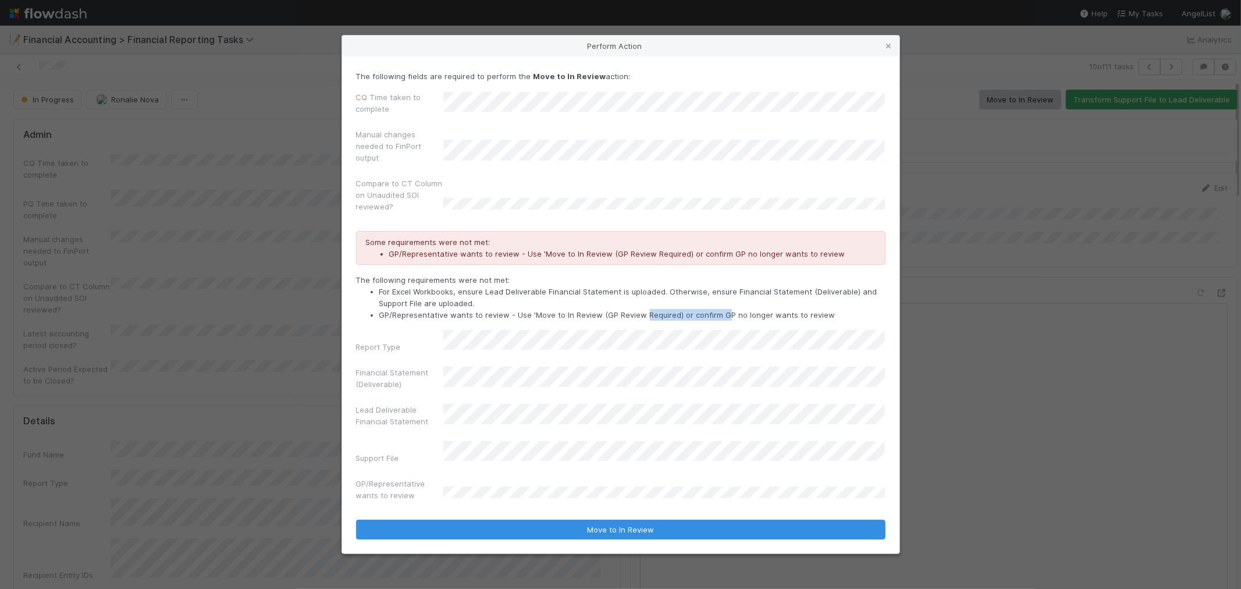
click at [722, 321] on li "GP/Representative wants to review - Use 'Move to In Review (GP Review Required)…" at bounding box center [632, 315] width 506 height 12
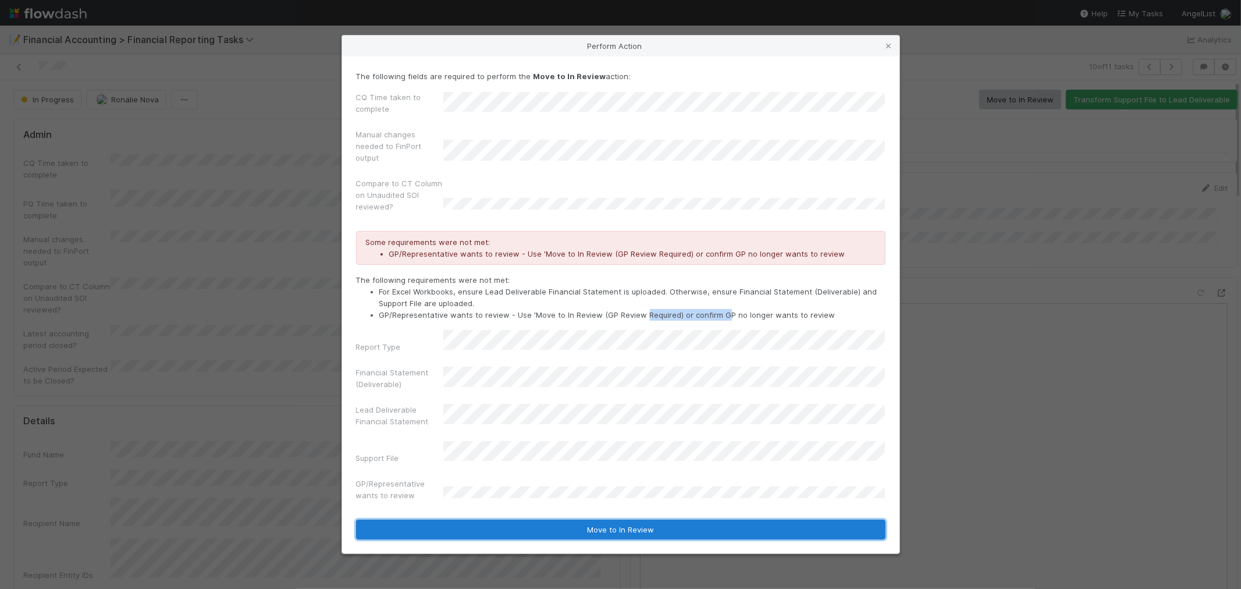
click at [644, 522] on button "Move to In Review" at bounding box center [620, 529] width 529 height 20
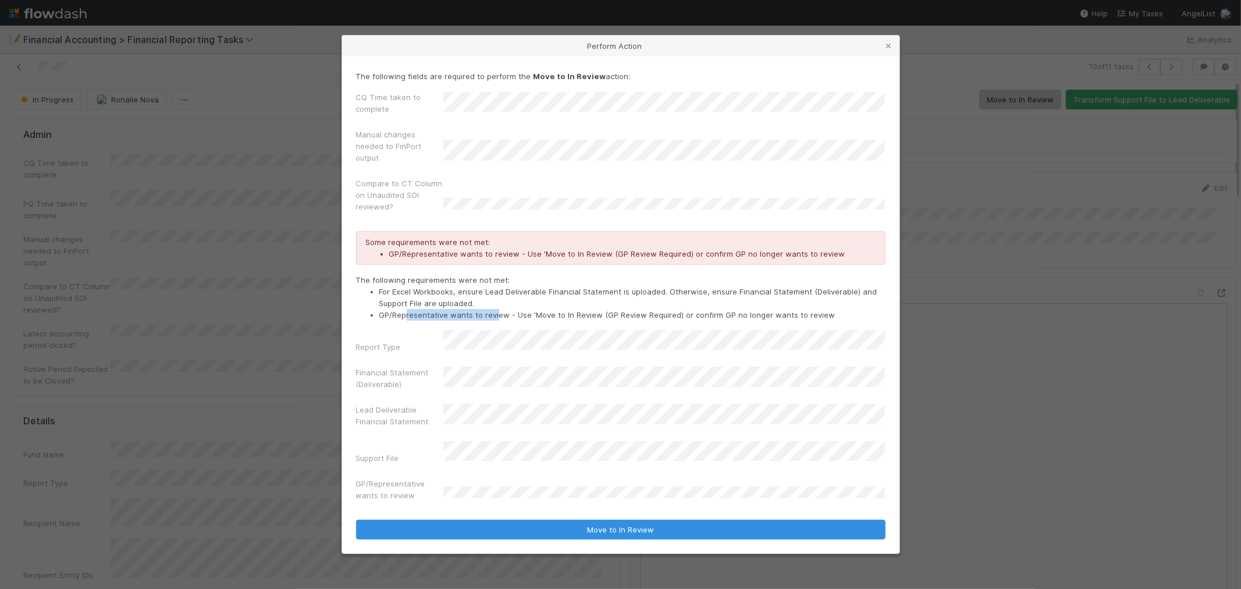
drag, startPoint x: 408, startPoint y: 321, endPoint x: 496, endPoint y: 321, distance: 87.8
click at [496, 321] on li "GP/Representative wants to review - Use 'Move to In Review (GP Review Required)…" at bounding box center [632, 315] width 506 height 12
drag, startPoint x: 534, startPoint y: 326, endPoint x: 592, endPoint y: 326, distance: 58.2
click at [592, 321] on li "GP/Representative wants to review - Use 'Move to In Review (GP Review Required)…" at bounding box center [632, 315] width 506 height 12
drag, startPoint x: 614, startPoint y: 325, endPoint x: 657, endPoint y: 321, distance: 43.2
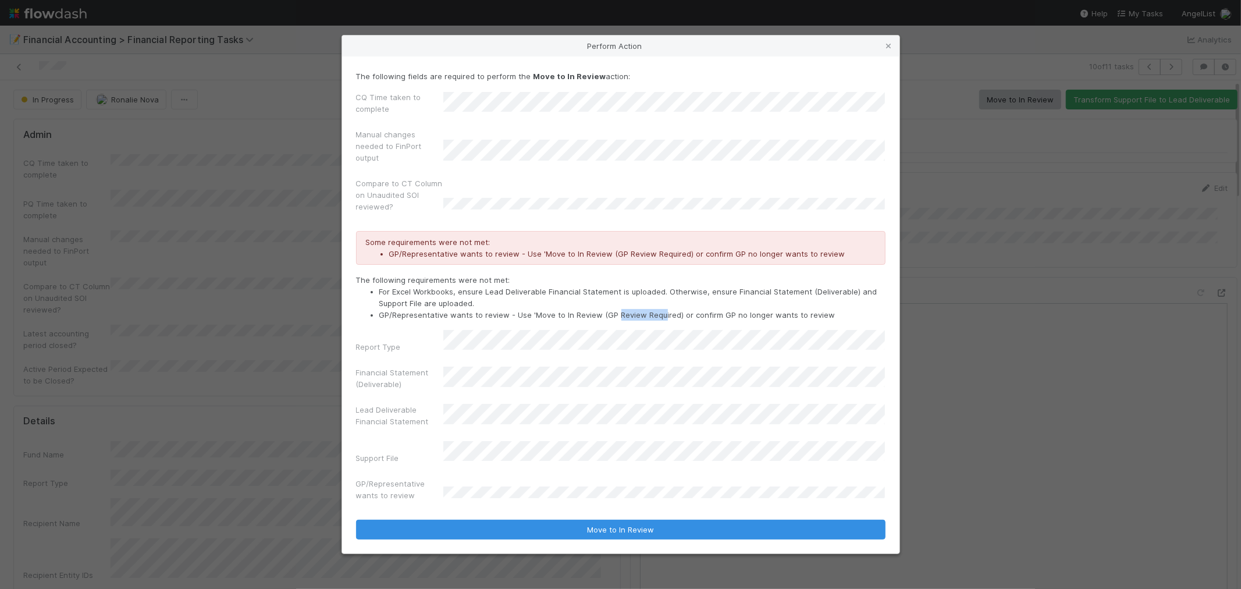
click at [657, 321] on li "GP/Representative wants to review - Use 'Move to In Review (GP Review Required)…" at bounding box center [632, 315] width 506 height 12
drag, startPoint x: 706, startPoint y: 321, endPoint x: 831, endPoint y: 318, distance: 125.1
click at [831, 318] on li "GP/Representative wants to review - Use 'Move to In Review (GP Review Required)…" at bounding box center [632, 315] width 506 height 12
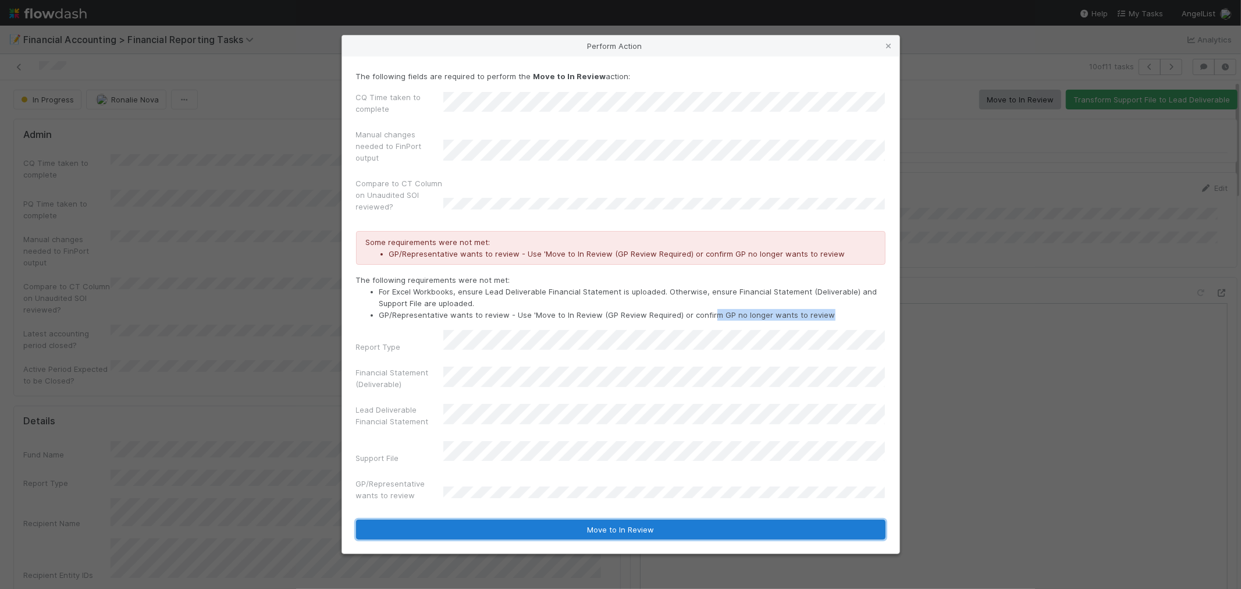
click at [642, 522] on button "Move to In Review" at bounding box center [620, 529] width 529 height 20
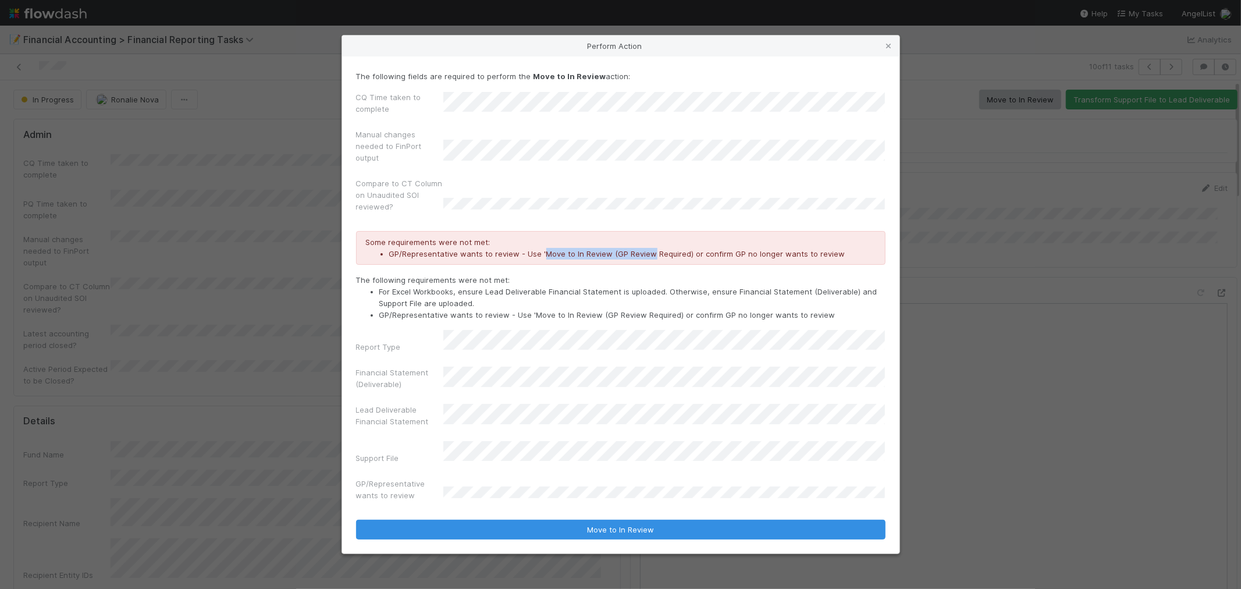
drag, startPoint x: 542, startPoint y: 261, endPoint x: 646, endPoint y: 257, distance: 104.8
click at [646, 257] on li "GP/Representative wants to review - Use 'Move to In Review (GP Review Required)…" at bounding box center [632, 254] width 486 height 12
click at [889, 50] on icon at bounding box center [889, 46] width 12 height 8
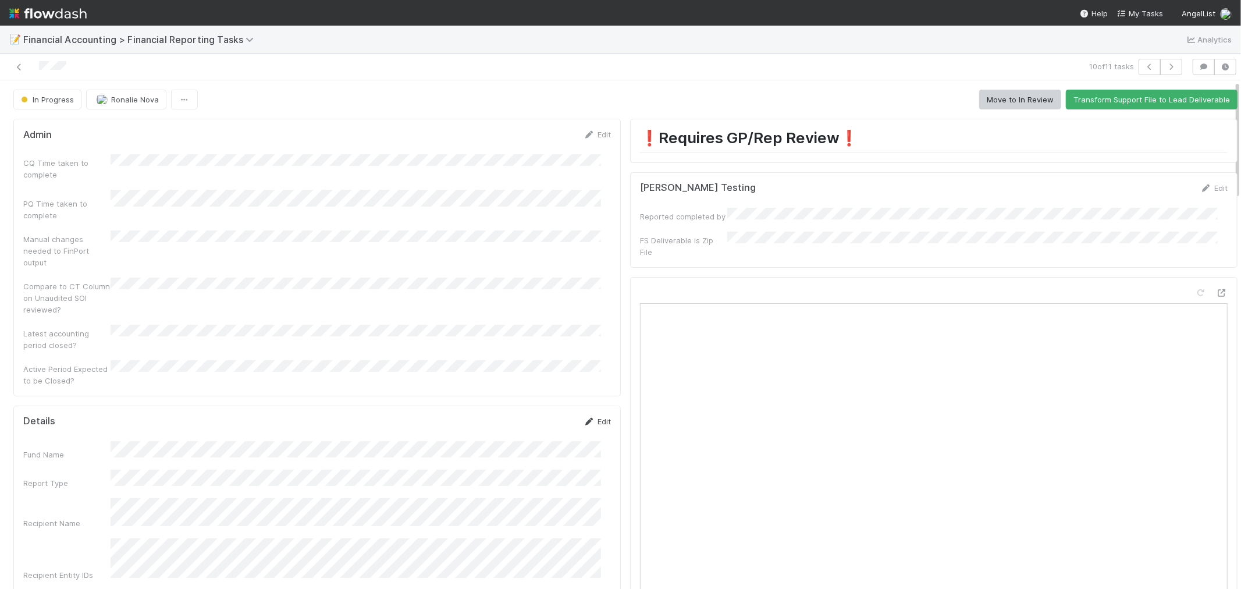
click at [590, 417] on link "Edit" at bounding box center [596, 421] width 27 height 9
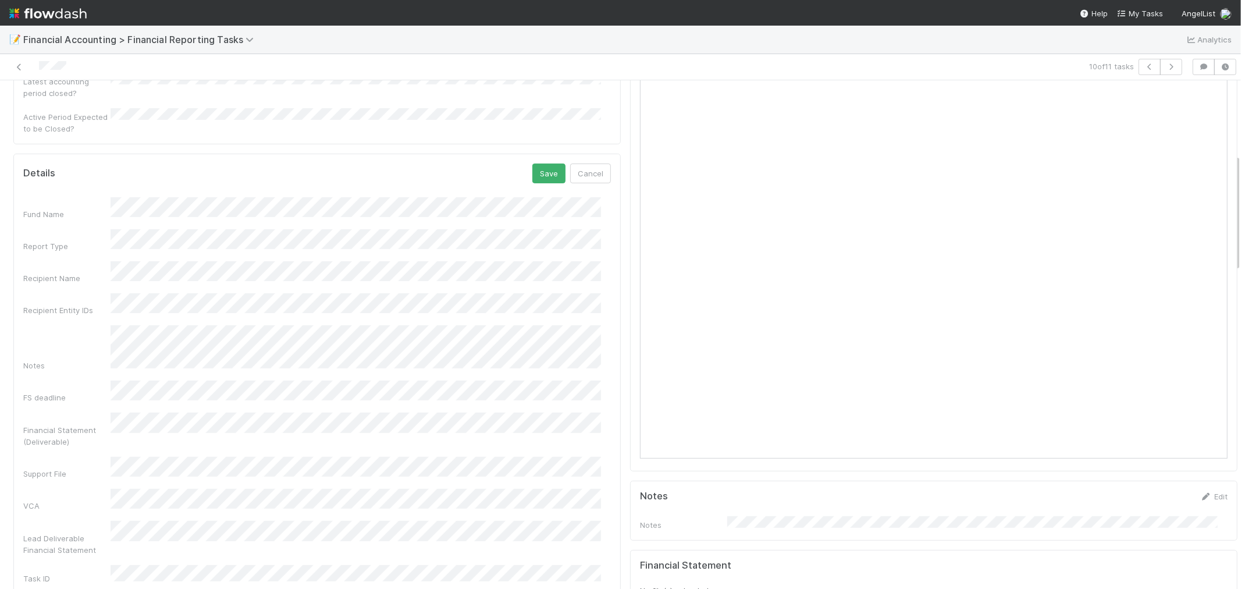
scroll to position [65, 0]
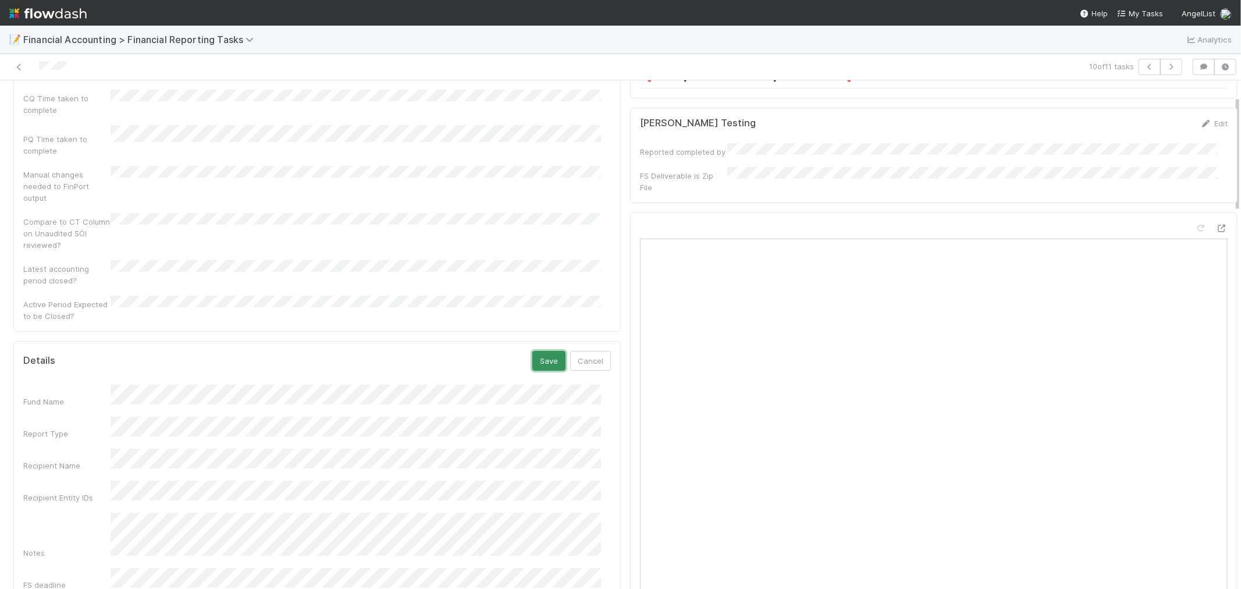
click at [538, 351] on button "Save" at bounding box center [548, 361] width 33 height 20
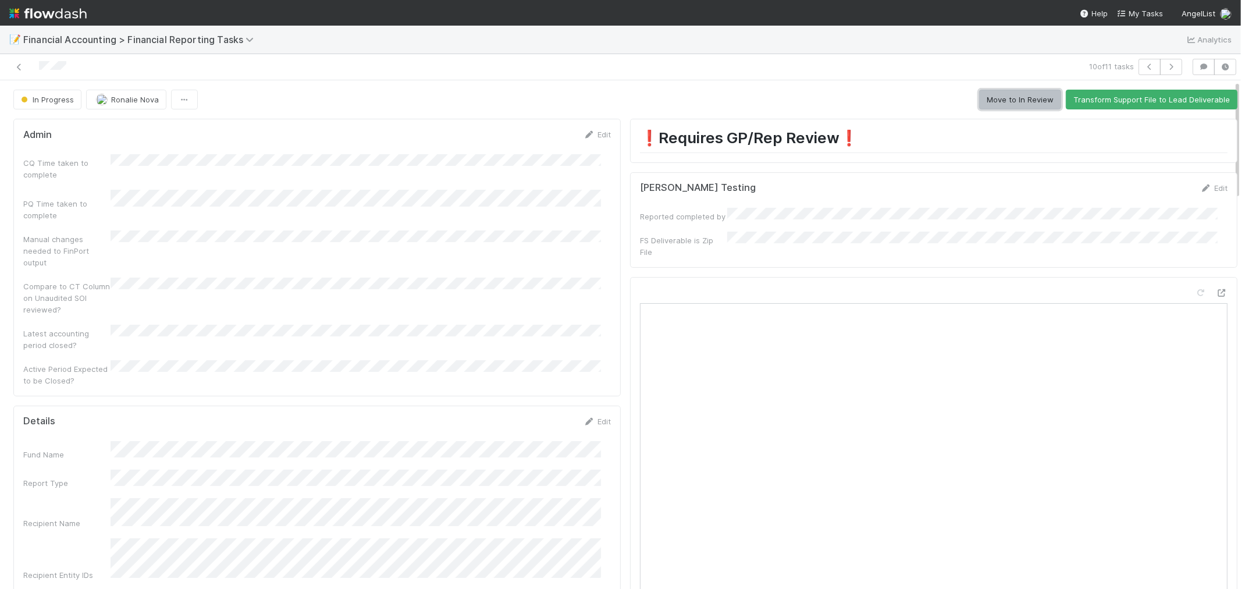
click at [997, 101] on button "Move to In Review" at bounding box center [1020, 100] width 82 height 20
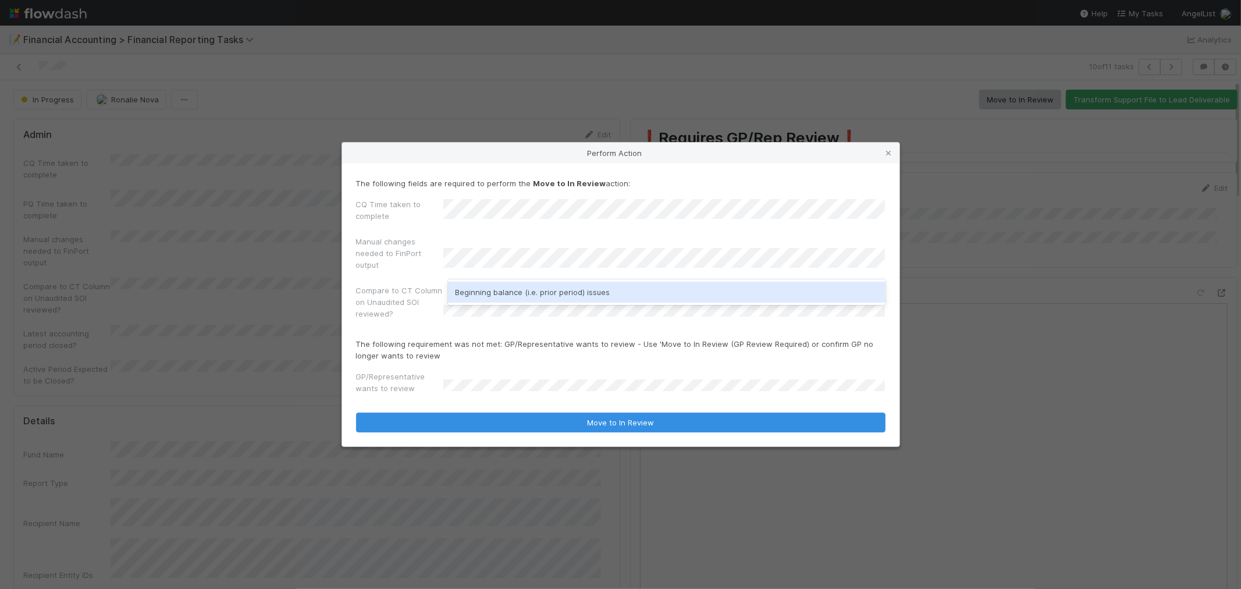
click at [505, 292] on div "Beginning balance (i.e. prior period) issues" at bounding box center [666, 292] width 437 height 21
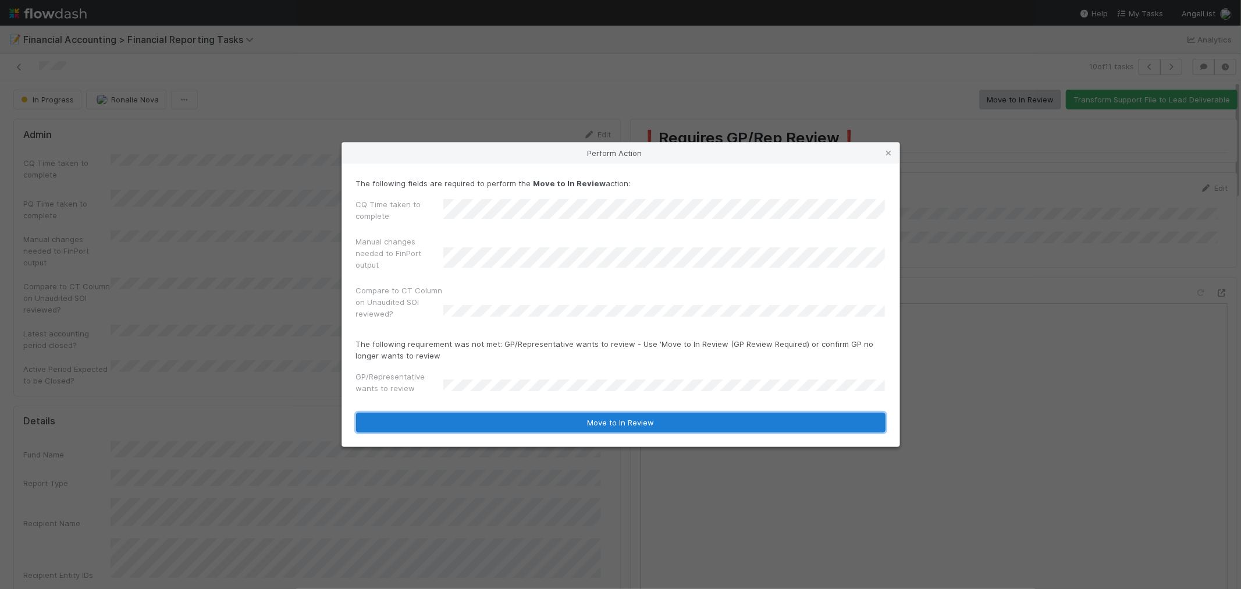
click at [606, 423] on button "Move to In Review" at bounding box center [620, 422] width 529 height 20
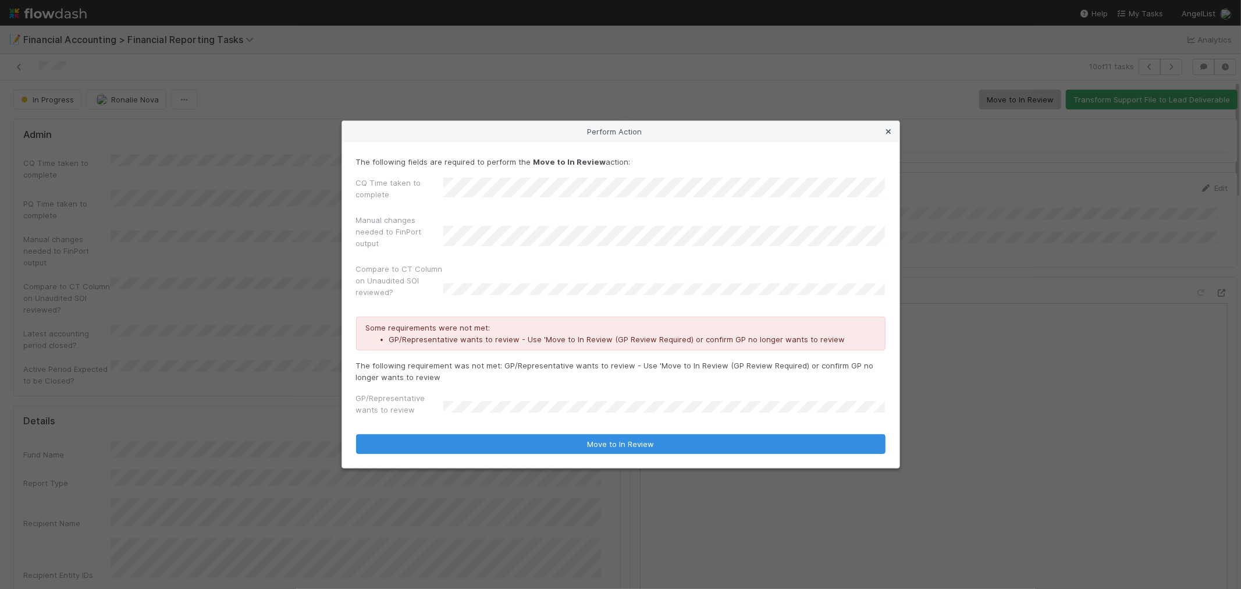
click at [888, 128] on icon at bounding box center [889, 132] width 12 height 8
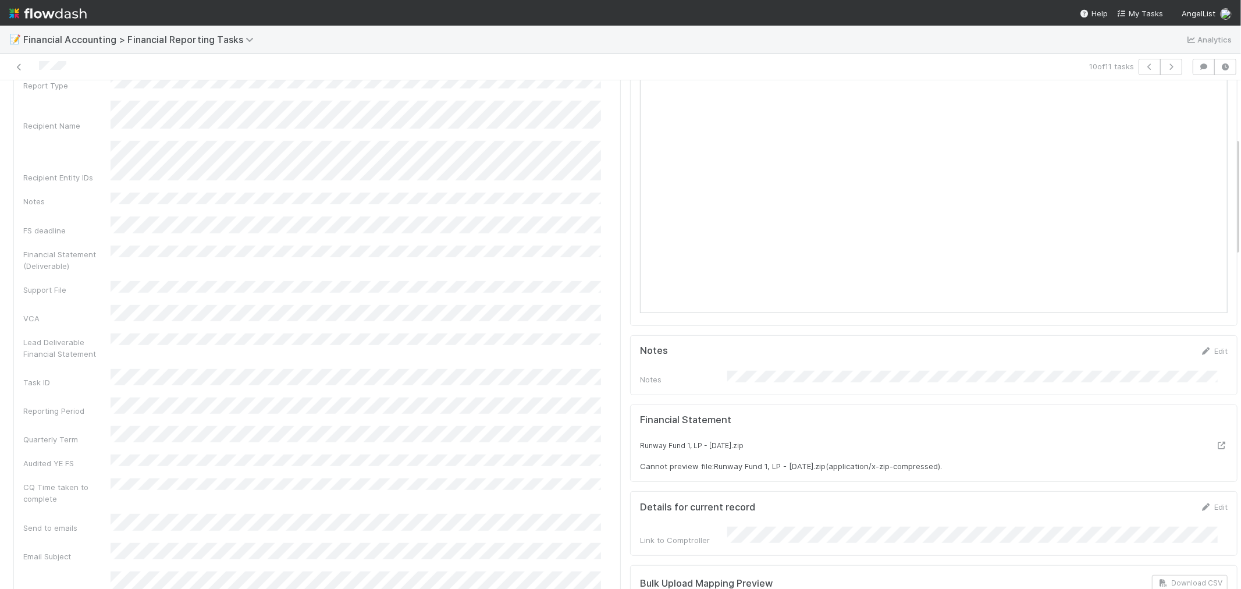
scroll to position [242, 0]
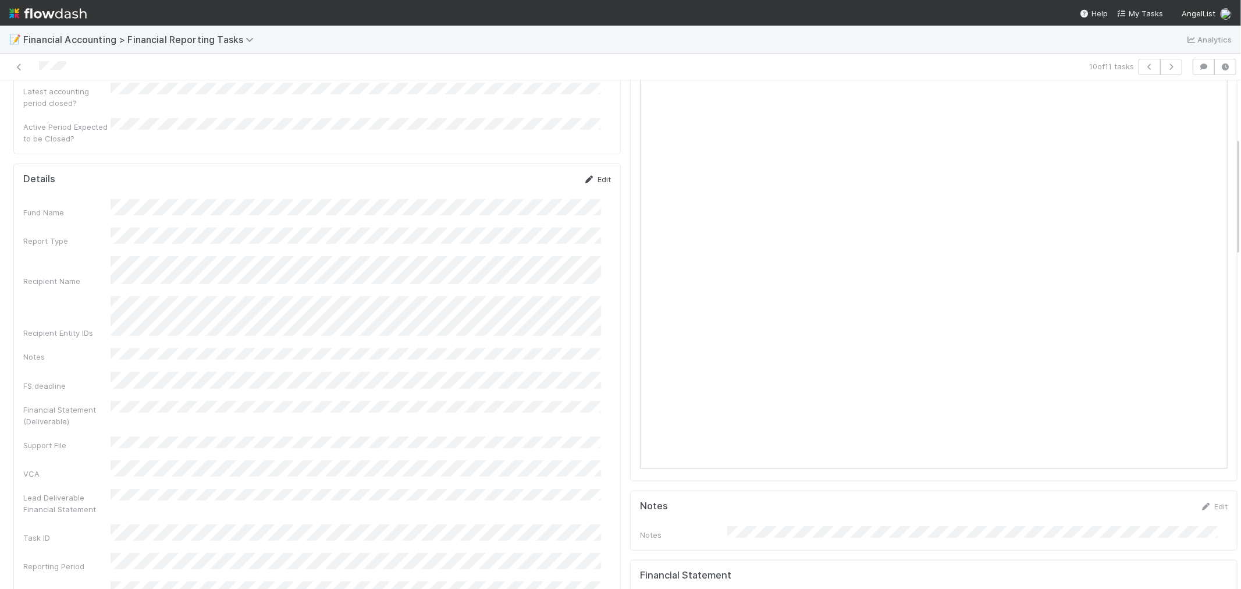
click at [593, 175] on link "Edit" at bounding box center [596, 179] width 27 height 9
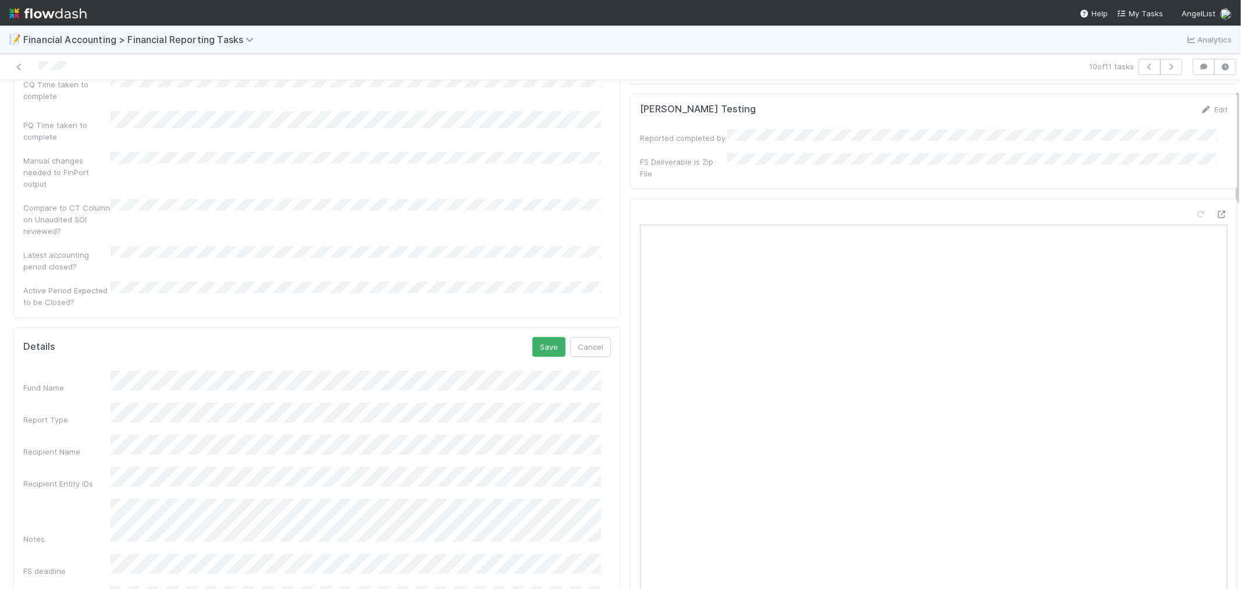
scroll to position [0, 0]
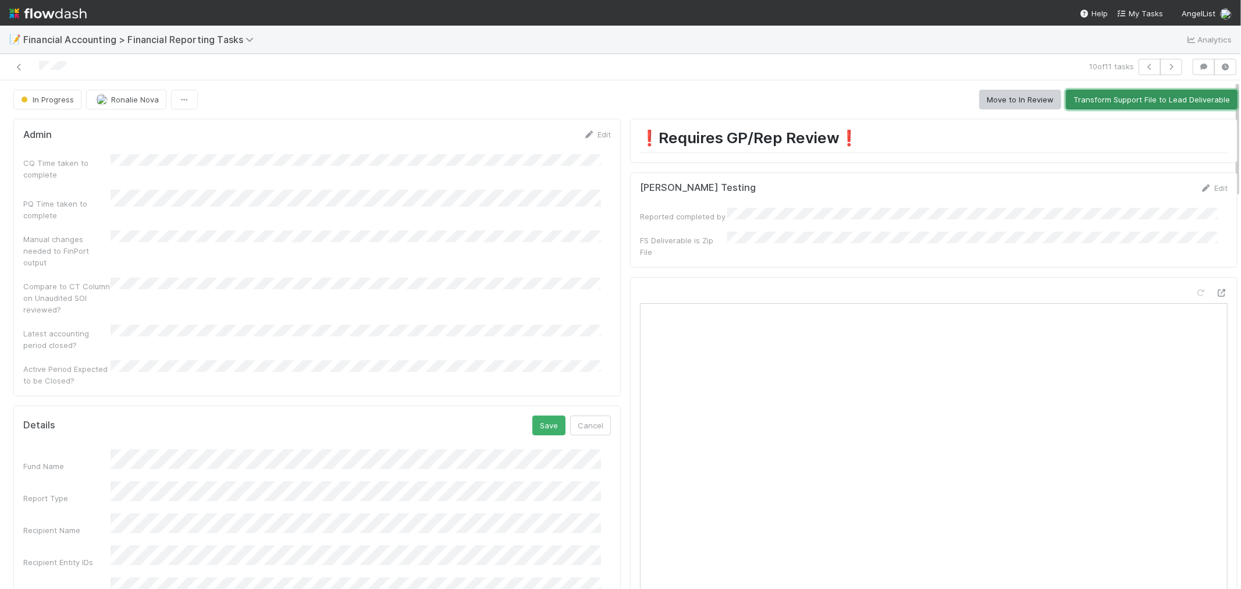
click at [1126, 97] on button "Transform Support File to Lead Deliverable" at bounding box center [1152, 100] width 172 height 20
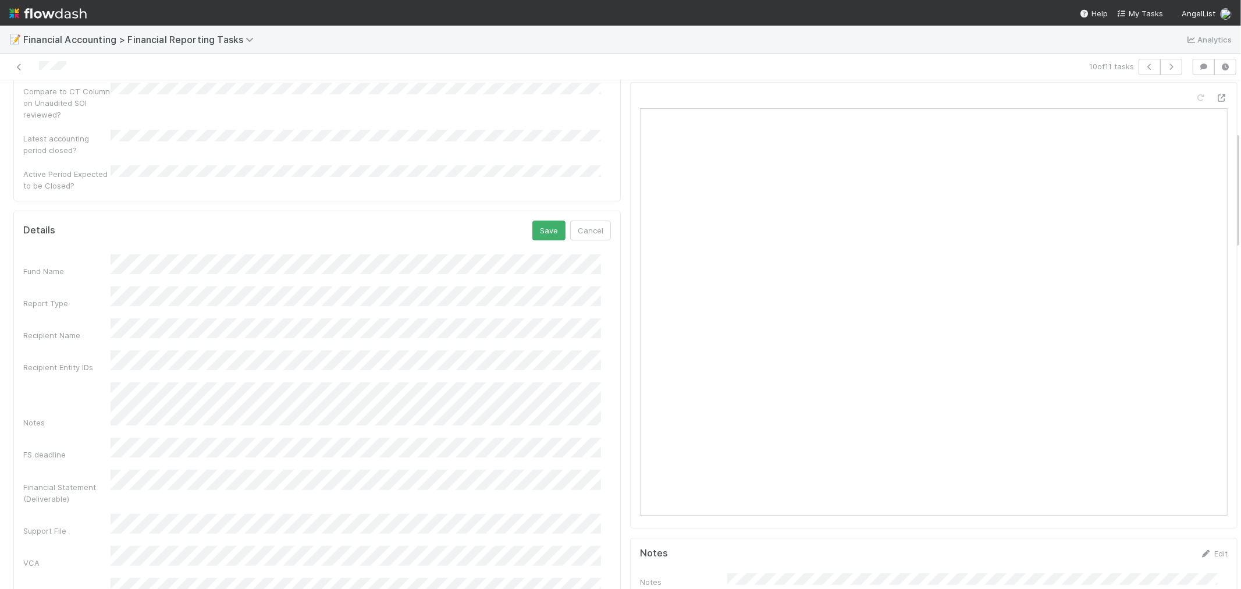
scroll to position [194, 0]
click at [540, 222] on button "Save" at bounding box center [548, 232] width 33 height 20
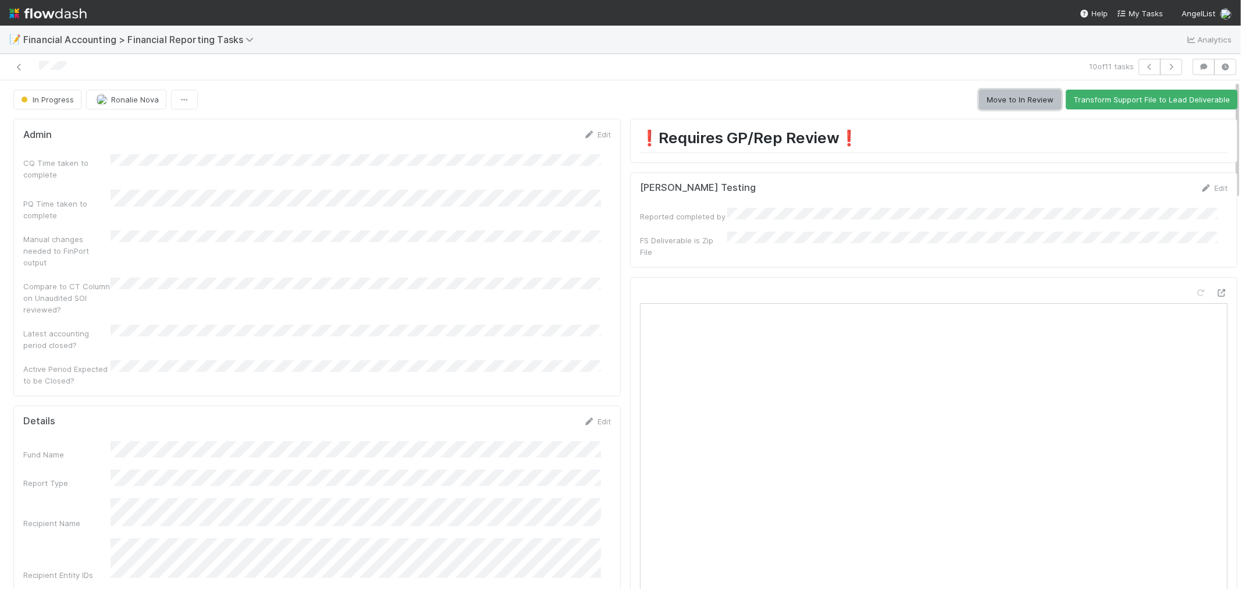
click at [999, 99] on button "Move to In Review" at bounding box center [1020, 100] width 82 height 20
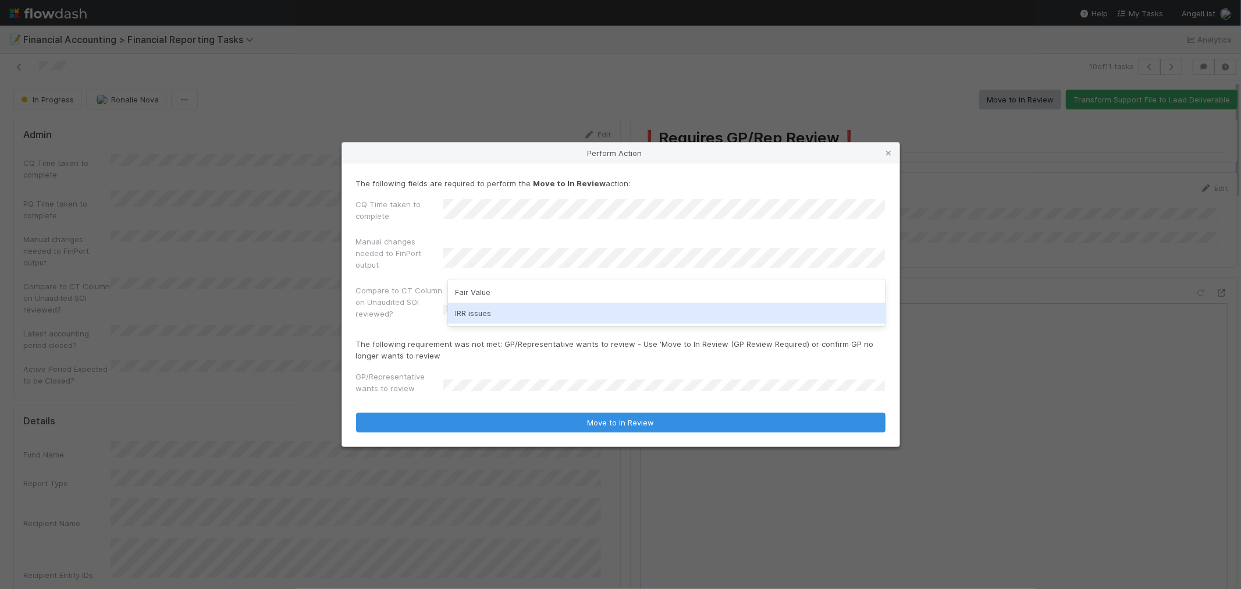
click at [544, 315] on div "IRR issues" at bounding box center [666, 312] width 437 height 21
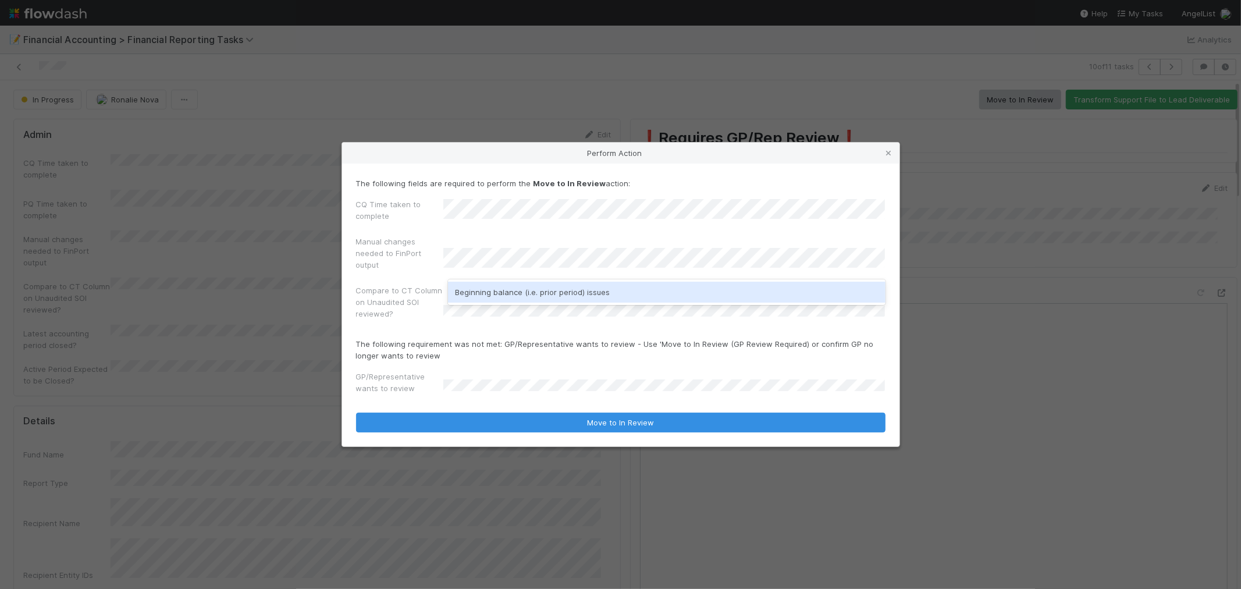
click at [557, 287] on div "Beginning balance (i.e. prior period) issues" at bounding box center [666, 292] width 437 height 21
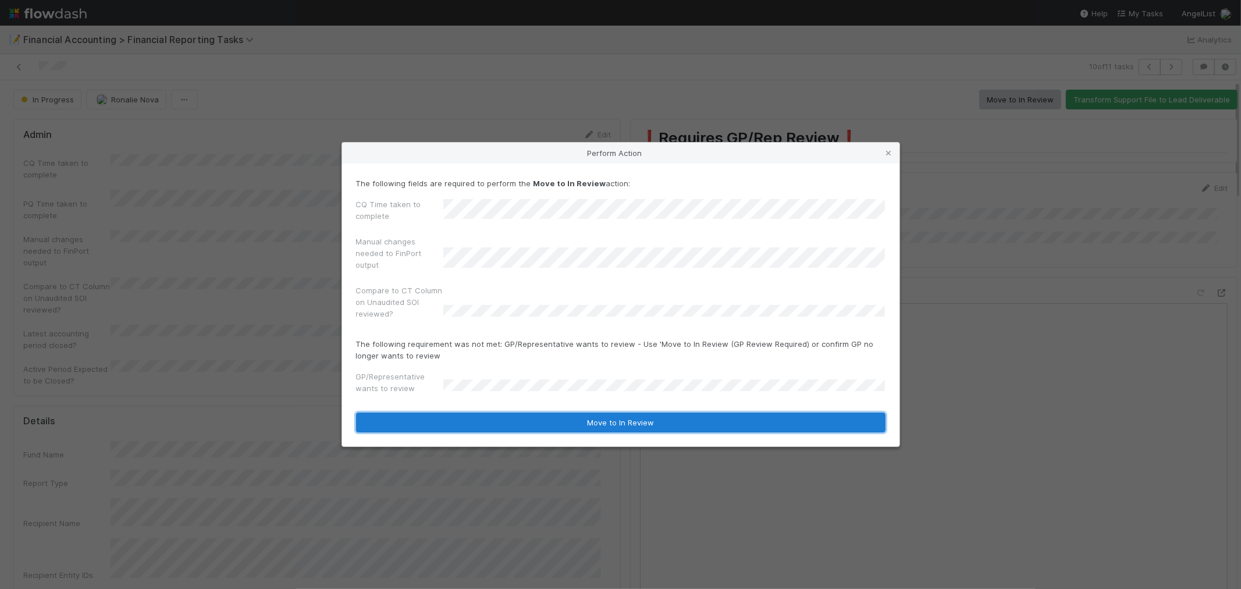
click at [640, 420] on button "Move to In Review" at bounding box center [620, 422] width 529 height 20
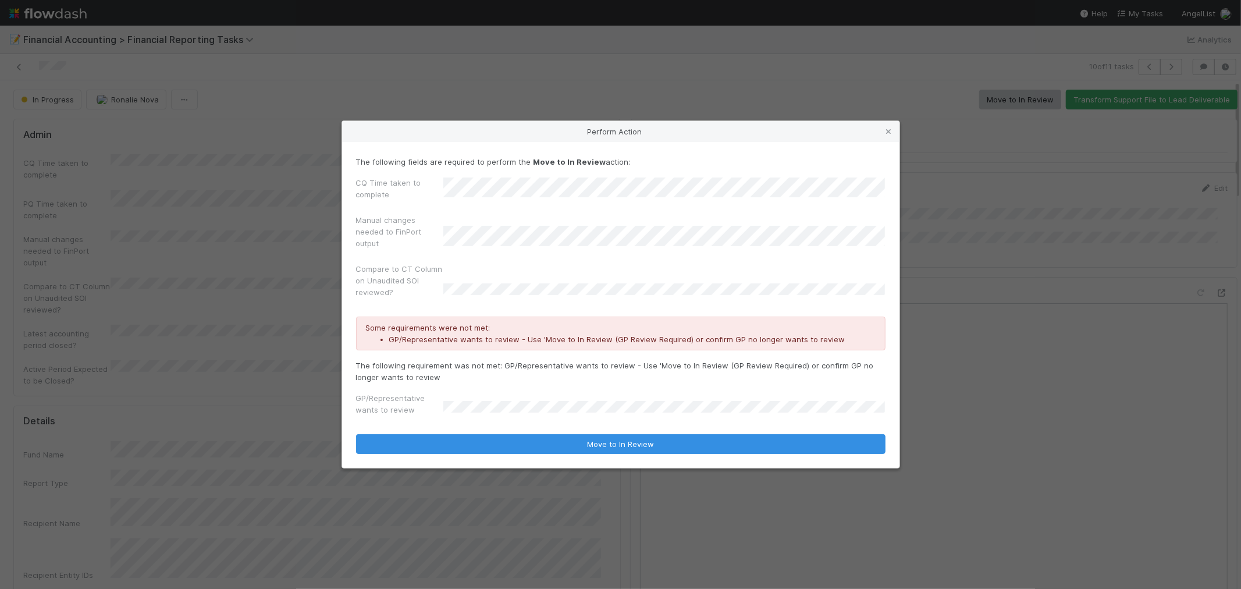
drag, startPoint x: 888, startPoint y: 129, endPoint x: 797, endPoint y: 3, distance: 155.5
click at [888, 129] on icon at bounding box center [889, 132] width 12 height 8
